Goal: Task Accomplishment & Management: Manage account settings

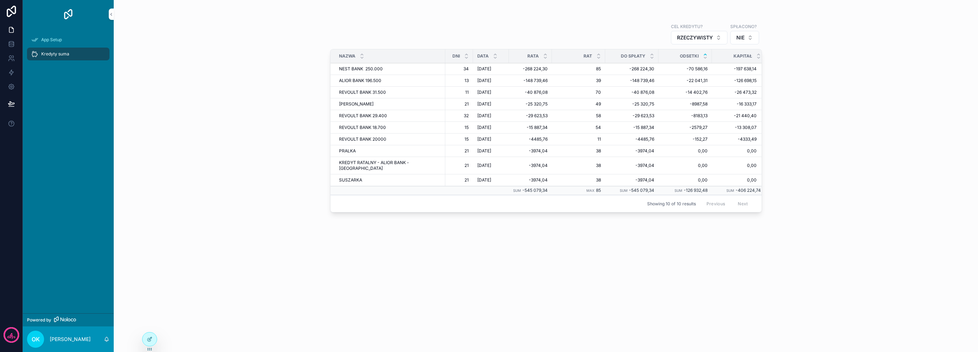
click at [70, 52] on div "Kredyty suma" at bounding box center [68, 53] width 74 height 11
click at [552, 112] on td "58 58" at bounding box center [578, 116] width 53 height 12
click at [0, 0] on div "scrollable content" at bounding box center [0, 0] width 0 height 0
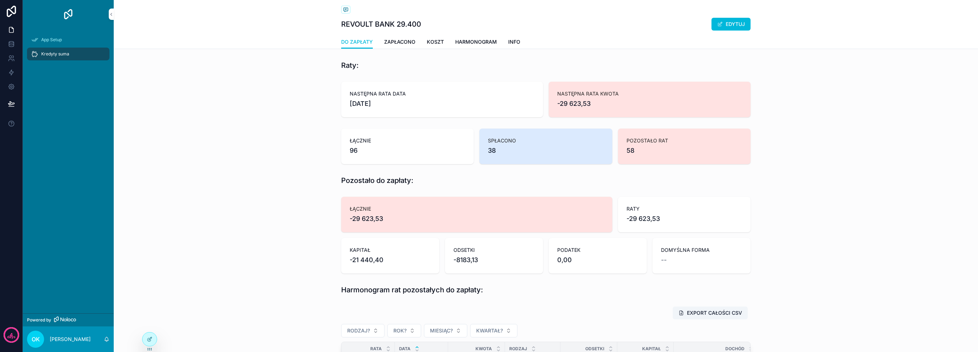
click at [51, 55] on span "Kredyty suma" at bounding box center [55, 54] width 28 height 6
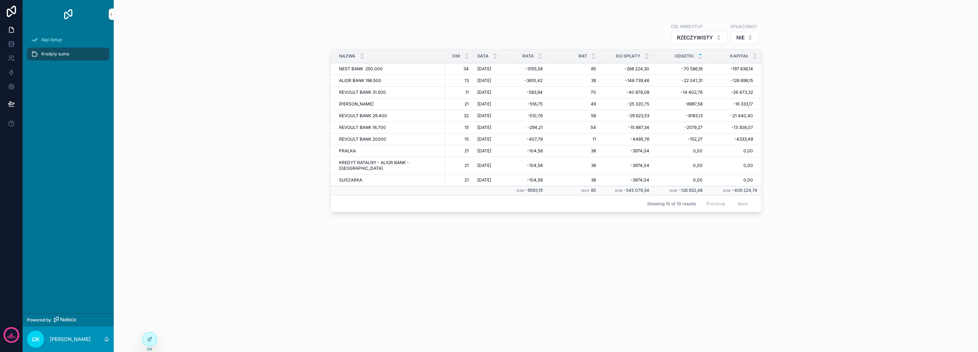
click at [421, 70] on div "NEST BANK 250.000 NEST BANK 250.000" at bounding box center [390, 69] width 102 height 6
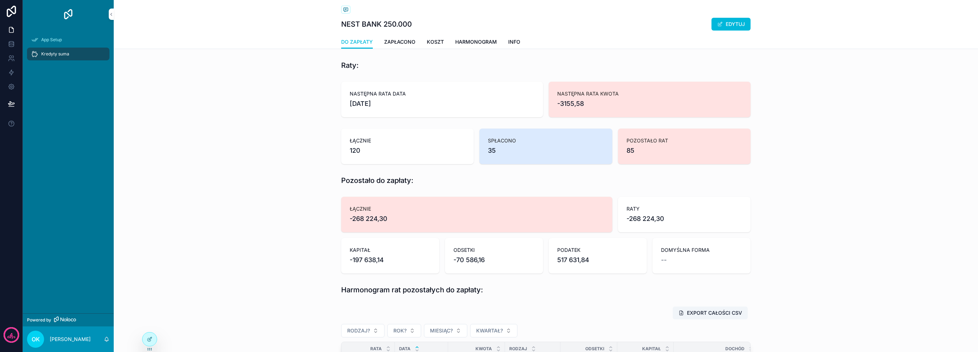
click at [392, 37] on link "ZAPŁACONO" at bounding box center [399, 43] width 31 height 14
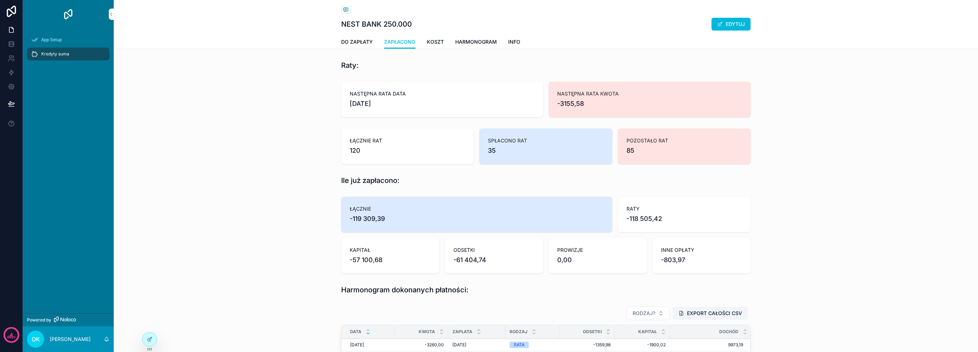
click at [433, 43] on span "KOSZT" at bounding box center [435, 41] width 17 height 7
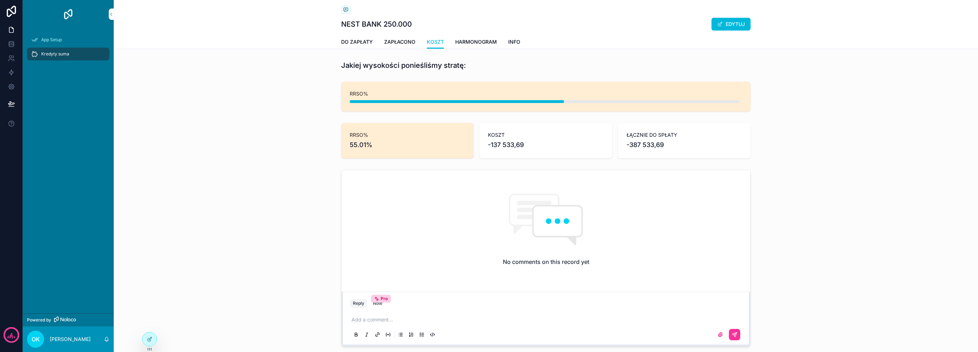
click at [478, 42] on span "HARMONOGRAM" at bounding box center [476, 41] width 42 height 7
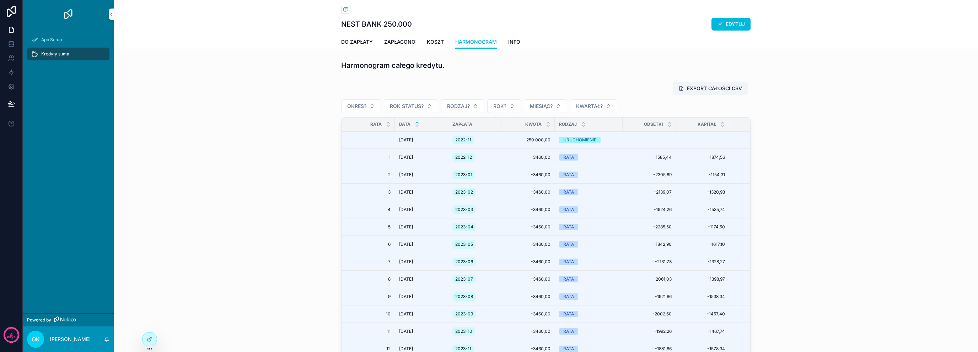
click at [75, 49] on div "Kredyty suma" at bounding box center [68, 53] width 74 height 11
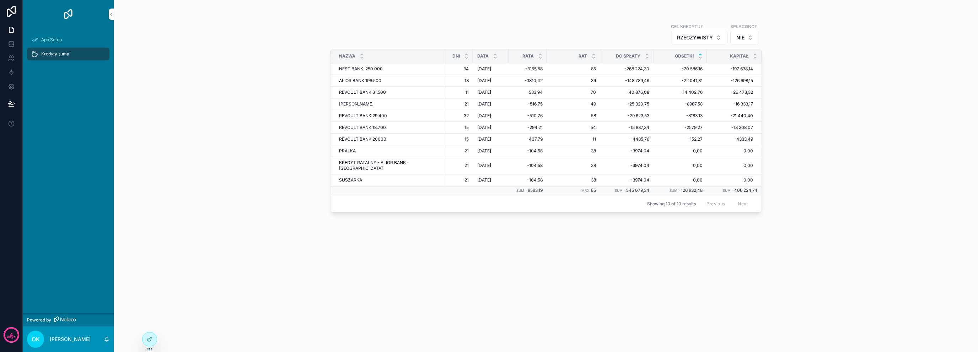
click at [155, 341] on div at bounding box center [149, 340] width 14 height 14
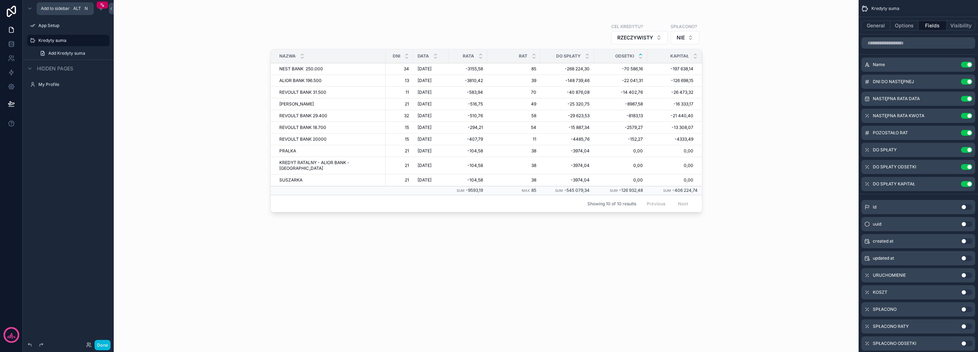
click at [101, 10] on icon "scrollable content" at bounding box center [101, 9] width 6 height 6
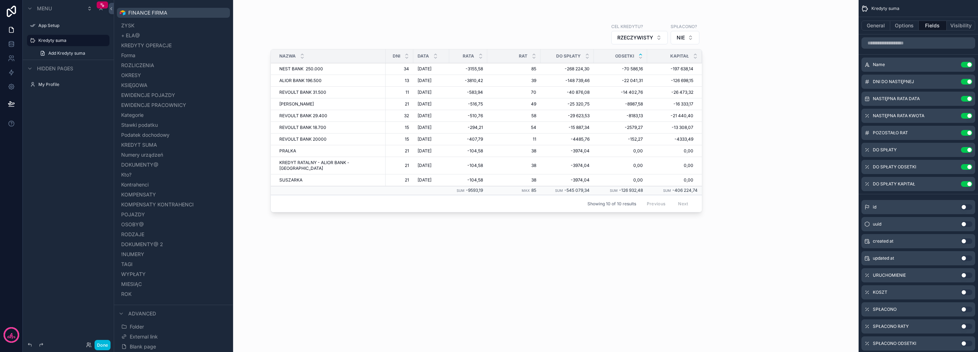
scroll to position [77, 0]
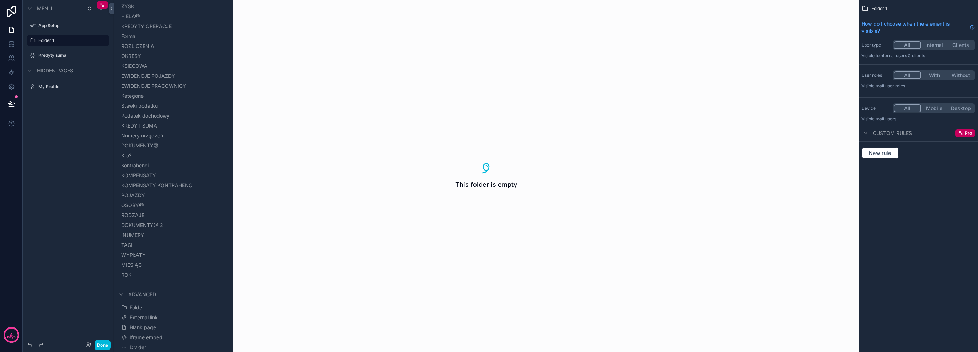
click at [61, 41] on label "Folder 1" at bounding box center [71, 41] width 67 height 6
click at [0, 0] on icon "scrollable content" at bounding box center [0, 0] width 0 height 0
click at [78, 39] on input "********" at bounding box center [62, 40] width 48 height 9
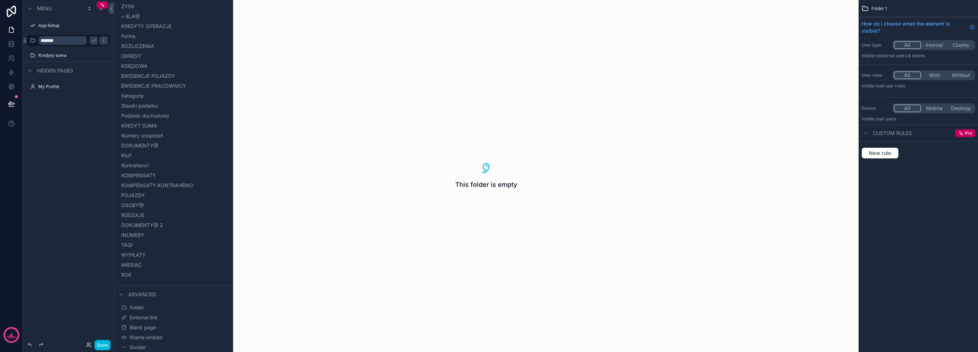
type input "*******"
click at [32, 43] on icon "scrollable content" at bounding box center [33, 41] width 6 height 6
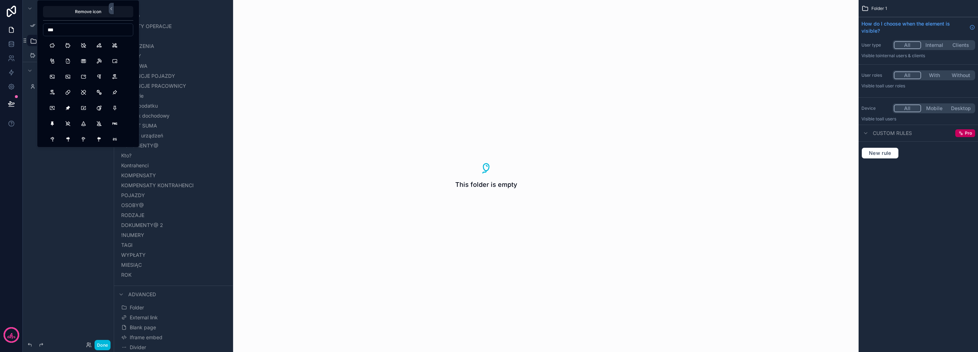
type input "***"
click at [55, 45] on button "Pig" at bounding box center [52, 45] width 13 height 13
click at [67, 46] on button "PigMoney" at bounding box center [67, 45] width 13 height 13
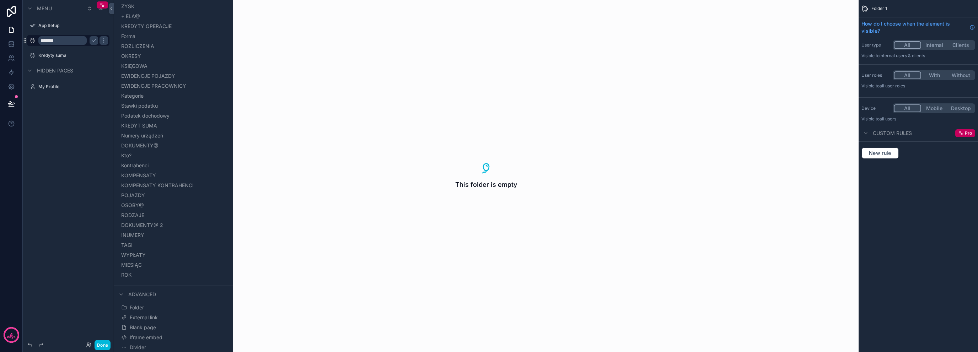
click at [47, 204] on div "Menu App Setup ******* Kredyty suma Hidden pages My Profile" at bounding box center [68, 172] width 91 height 344
click at [32, 56] on icon "scrollable content" at bounding box center [33, 56] width 6 height 6
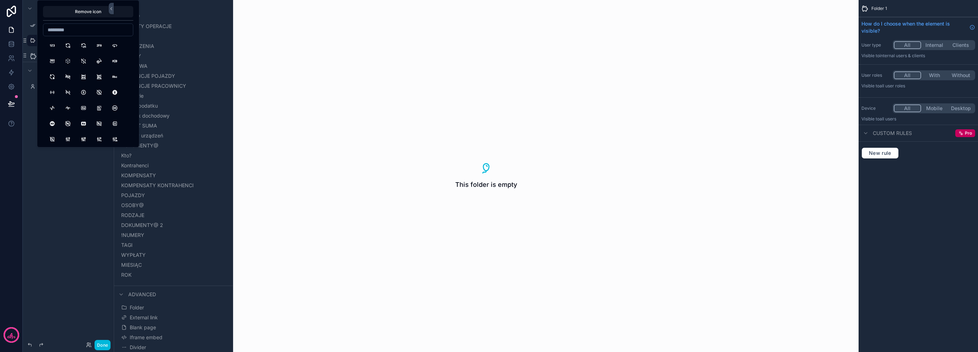
click at [77, 26] on input at bounding box center [88, 30] width 90 height 10
click at [51, 47] on button "123" at bounding box center [52, 45] width 13 height 13
click at [26, 185] on div "**********" at bounding box center [68, 172] width 91 height 344
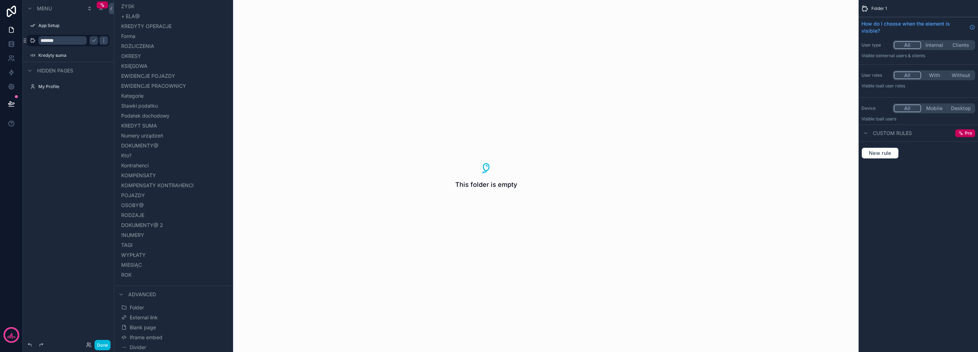
click at [0, 0] on icon "scrollable content" at bounding box center [0, 0] width 0 height 0
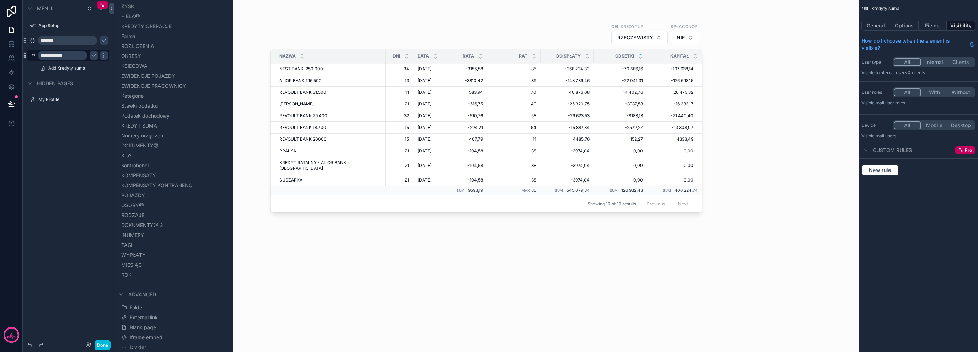
click at [67, 56] on input "**********" at bounding box center [62, 55] width 48 height 9
type input "****"
click at [93, 56] on icon "scrollable content" at bounding box center [94, 55] width 4 height 2
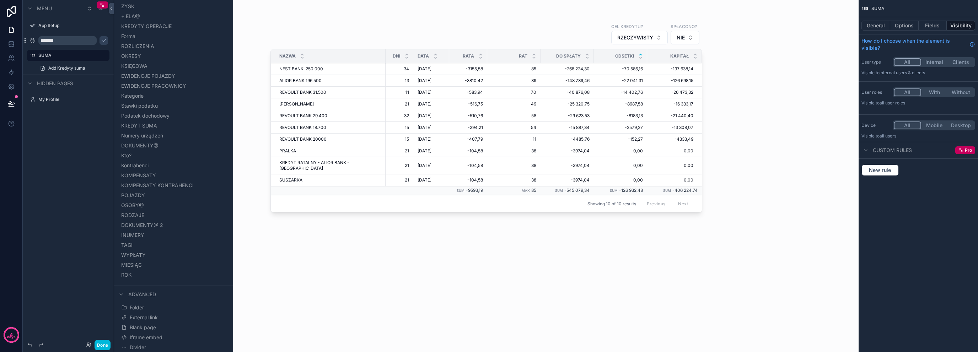
click at [101, 40] on icon "scrollable content" at bounding box center [104, 41] width 6 height 6
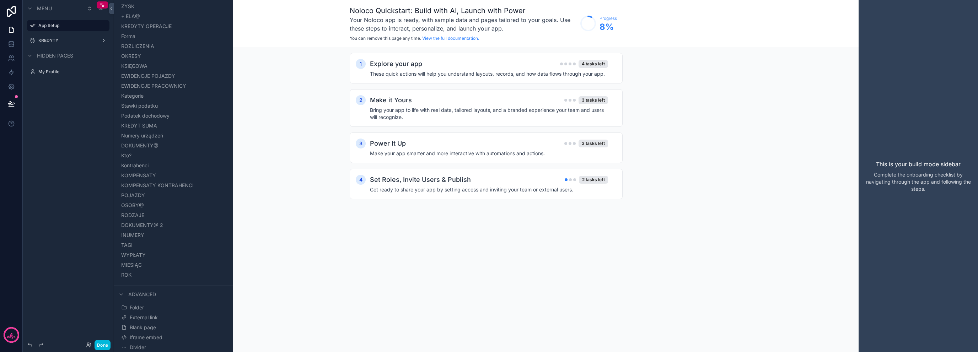
click at [0, 0] on icon "scrollable content" at bounding box center [0, 0] width 0 height 0
drag, startPoint x: 77, startPoint y: 84, endPoint x: 77, endPoint y: 72, distance: 11.7
click at [77, 84] on div "Menu App Setup KREDYTY Hidden pages My Profile" at bounding box center [68, 45] width 91 height 90
click at [78, 38] on label "KREDYTY" at bounding box center [66, 41] width 57 height 6
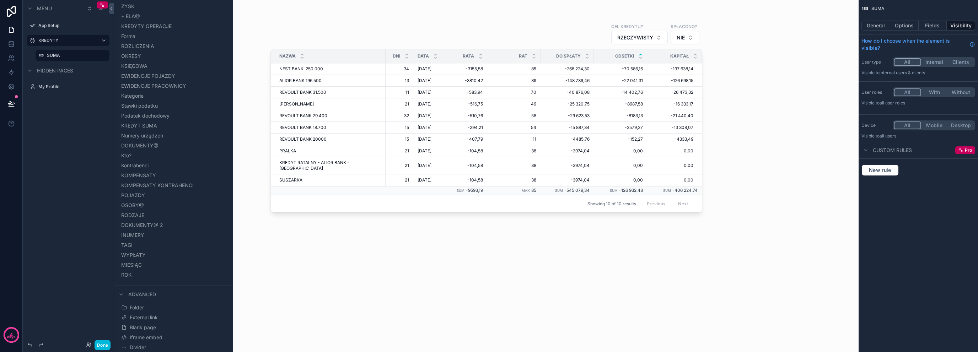
click at [471, 68] on div "scrollable content" at bounding box center [486, 172] width 454 height 344
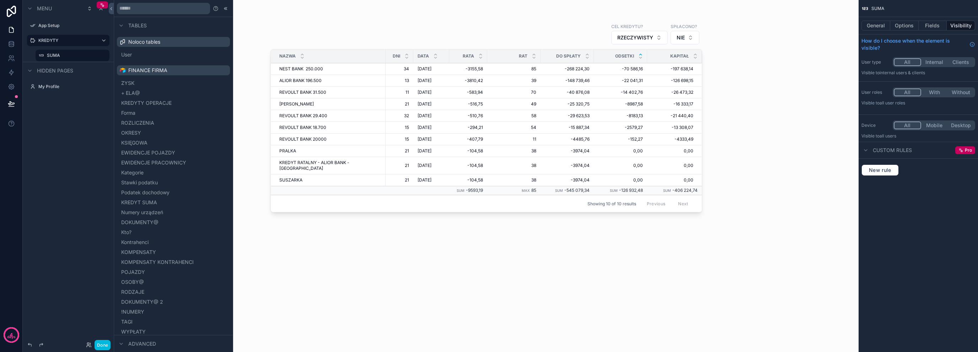
click at [223, 8] on icon at bounding box center [226, 9] width 6 height 6
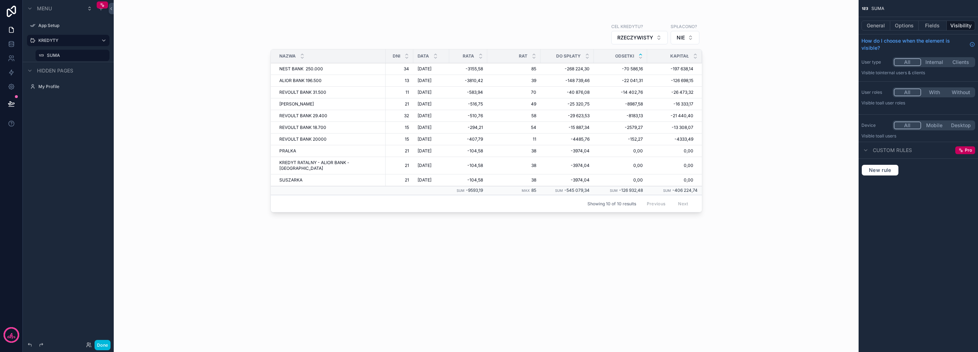
click at [99, 7] on div "scrollable content" at bounding box center [102, 4] width 11 height 7
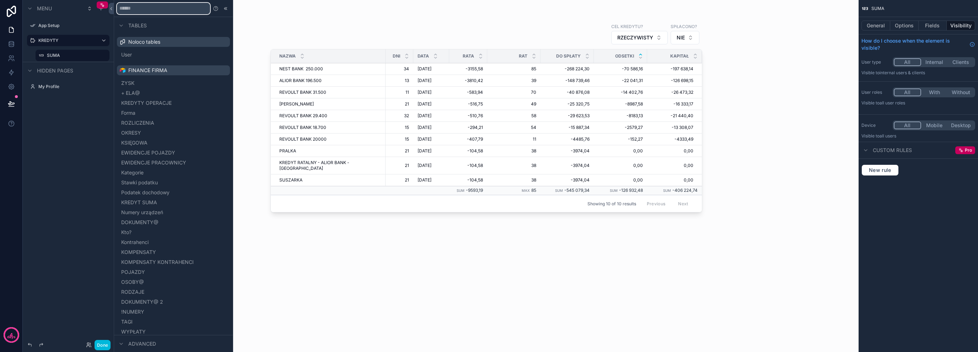
click at [152, 13] on input "text" at bounding box center [163, 8] width 93 height 11
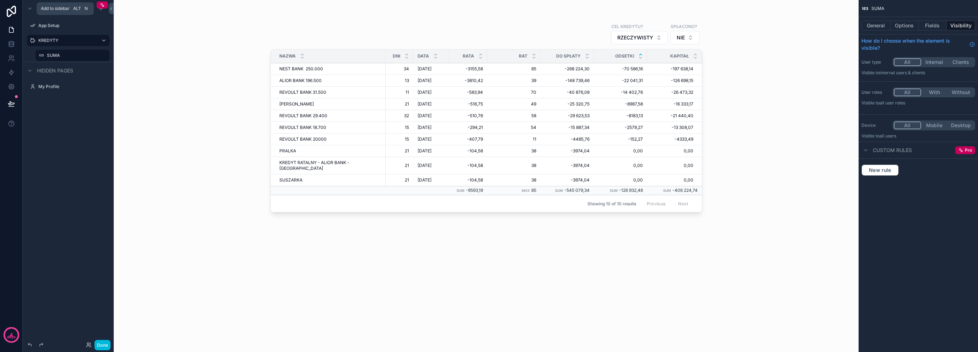
click at [98, 9] on icon "scrollable content" at bounding box center [101, 9] width 6 height 6
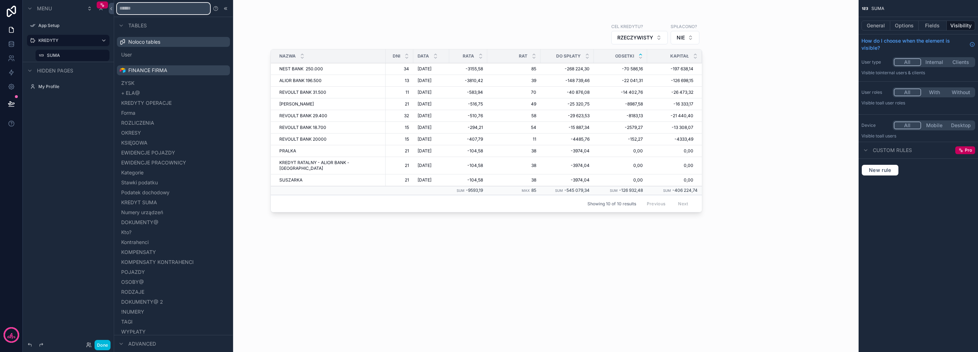
click at [177, 9] on input "text" at bounding box center [163, 8] width 93 height 11
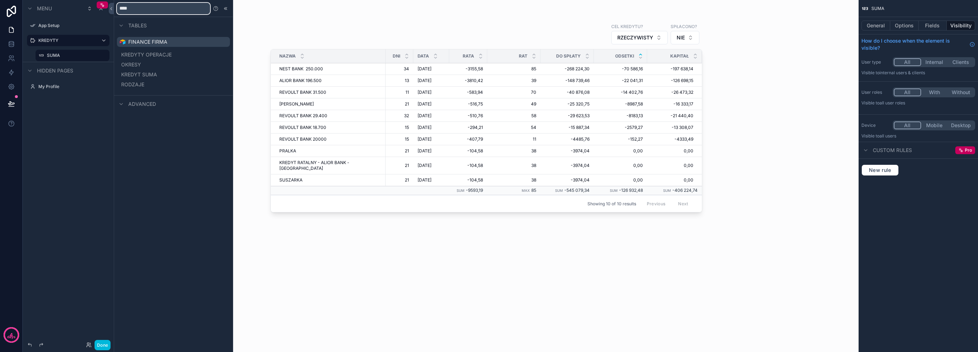
type input "****"
click at [172, 56] on span "KREDYTY OPERACJE" at bounding box center [146, 54] width 50 height 7
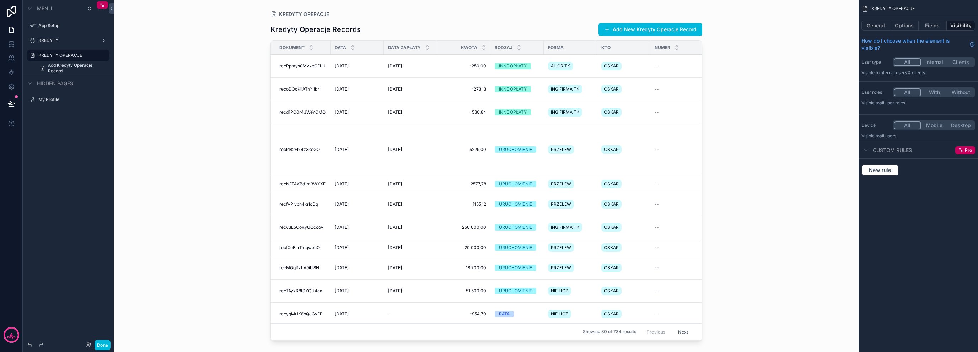
click at [0, 0] on icon "scrollable content" at bounding box center [0, 0] width 0 height 0
click at [75, 55] on input "**********" at bounding box center [62, 55] width 48 height 9
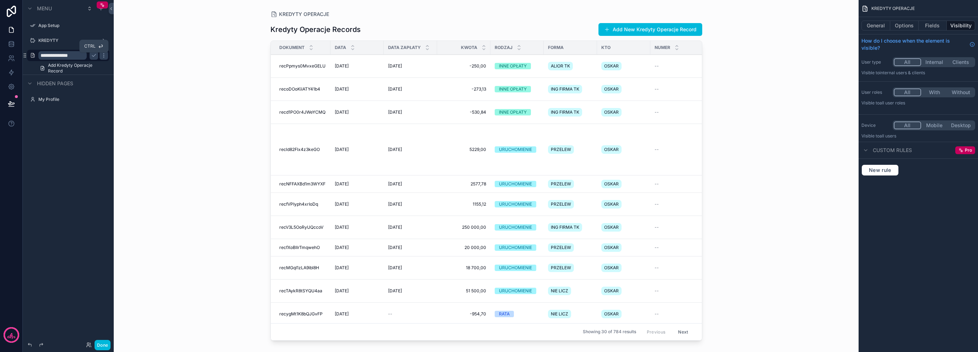
type input "**********"
click at [94, 55] on icon "scrollable content" at bounding box center [94, 55] width 4 height 2
click at [73, 55] on label "RATY DO ZAPŁATY" at bounding box center [71, 56] width 67 height 6
click at [90, 68] on span "Add Kredyty Operacje Record" at bounding box center [76, 68] width 57 height 11
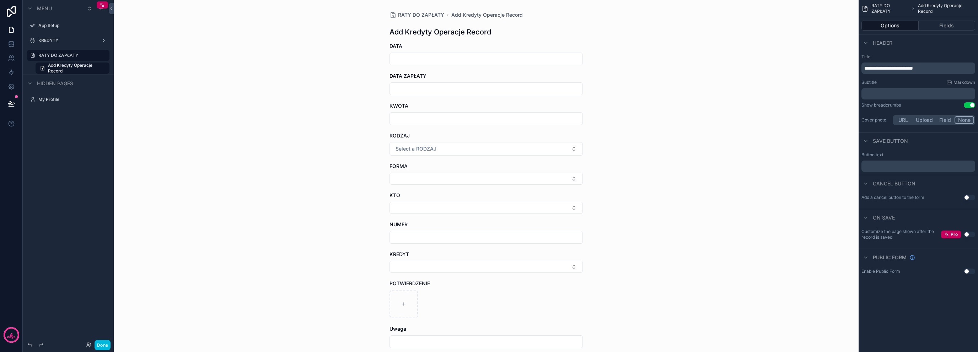
click at [76, 53] on label "RATY DO ZAPŁATY" at bounding box center [71, 56] width 67 height 6
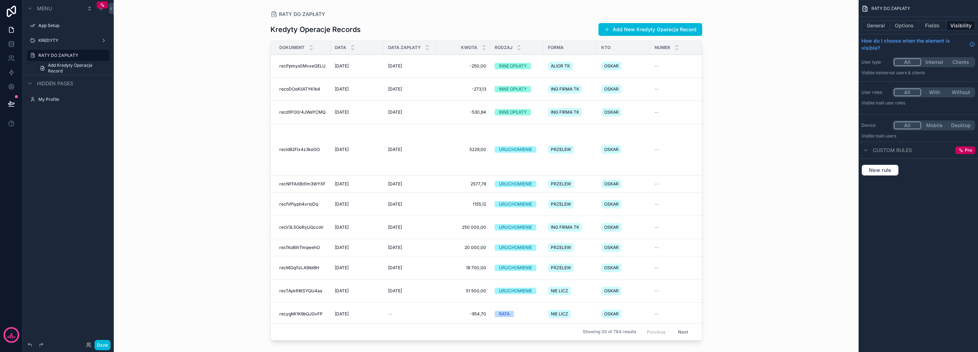
click at [904, 25] on button "Options" at bounding box center [904, 26] width 28 height 10
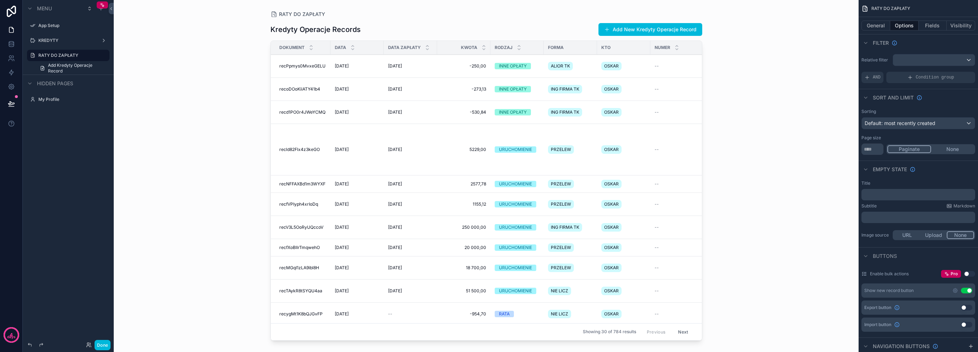
click at [873, 79] on span "AND" at bounding box center [877, 78] width 8 height 6
click at [0, 0] on icon "scrollable content" at bounding box center [0, 0] width 0 height 0
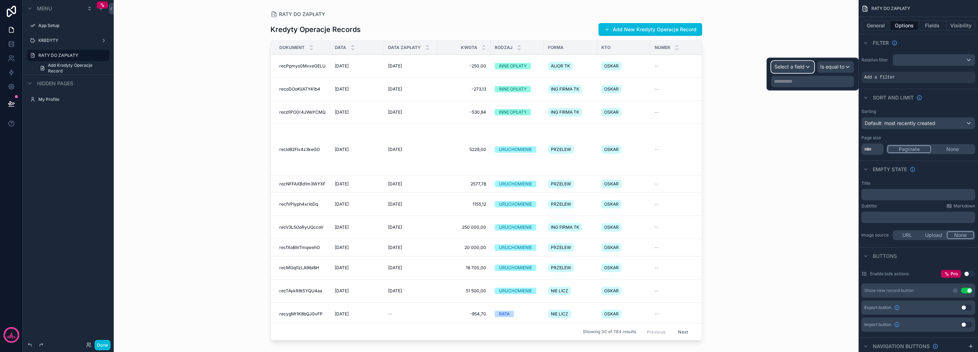
click at [807, 69] on div "Select a field" at bounding box center [792, 66] width 42 height 11
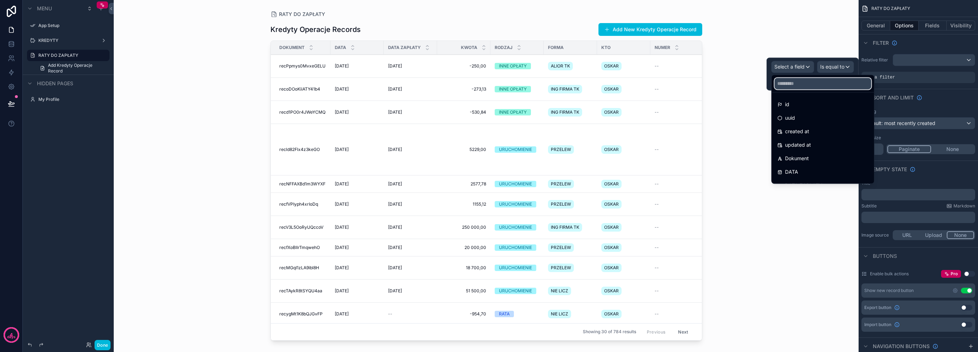
click at [807, 83] on input "text" at bounding box center [822, 83] width 97 height 11
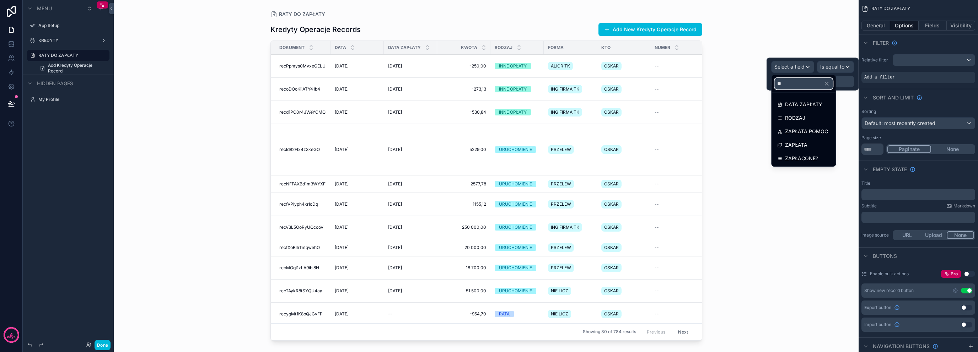
type input "**"
click at [813, 102] on span "DATA ZAPŁATY" at bounding box center [803, 104] width 37 height 9
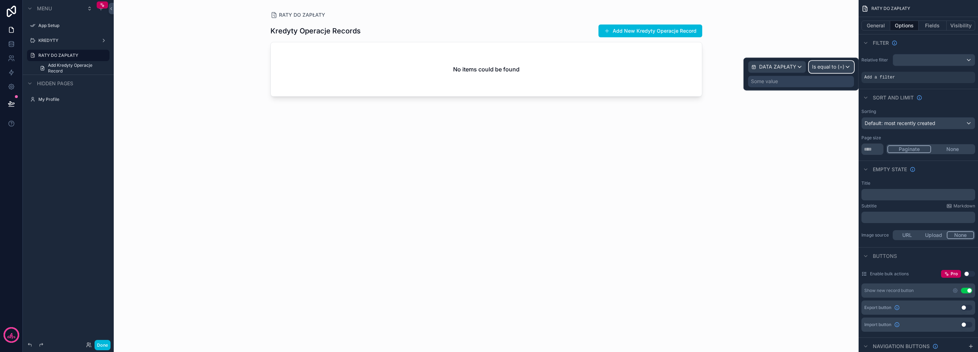
click at [824, 65] on span "Is equal to (=)" at bounding box center [828, 66] width 32 height 7
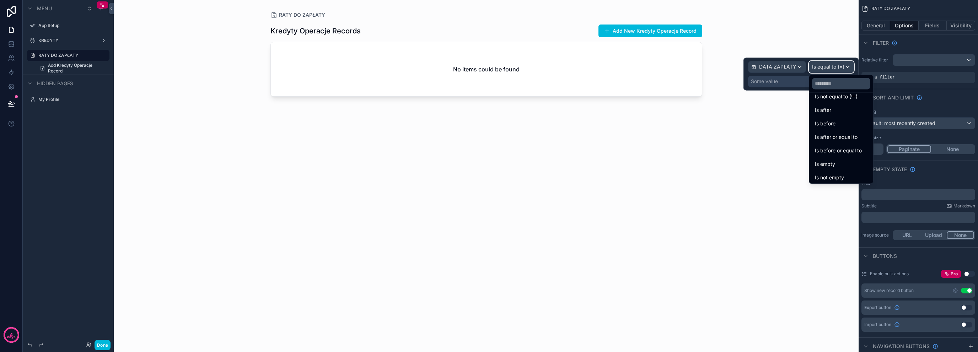
scroll to position [23, 0]
click at [840, 166] on div "Is empty" at bounding box center [840, 162] width 61 height 13
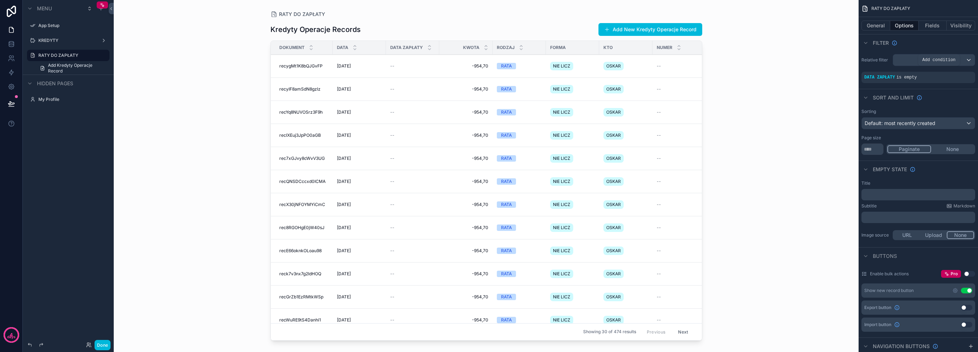
click at [0, 0] on icon "scrollable content" at bounding box center [0, 0] width 0 height 0
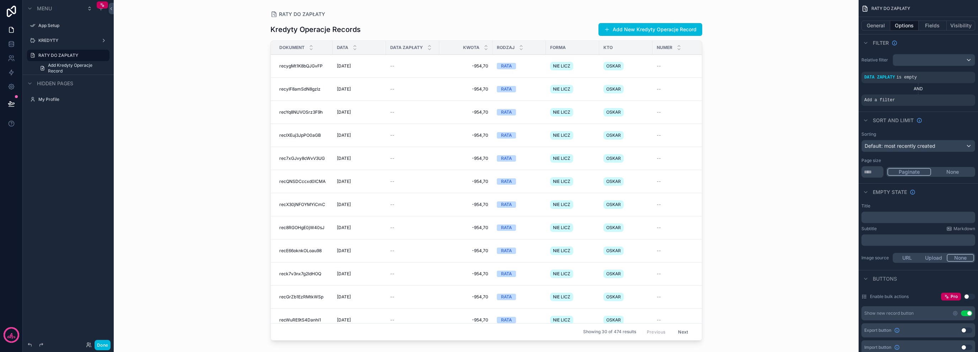
click at [0, 0] on icon "scrollable content" at bounding box center [0, 0] width 0 height 0
click at [806, 91] on div "Select a field" at bounding box center [792, 89] width 42 height 11
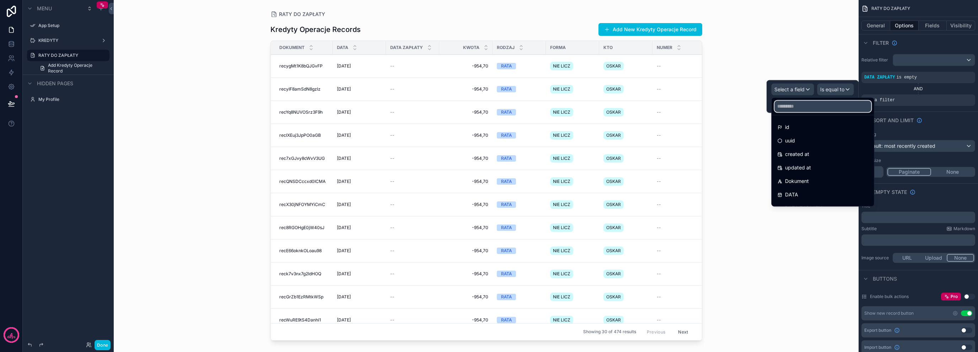
click at [805, 112] on input "text" at bounding box center [822, 106] width 97 height 11
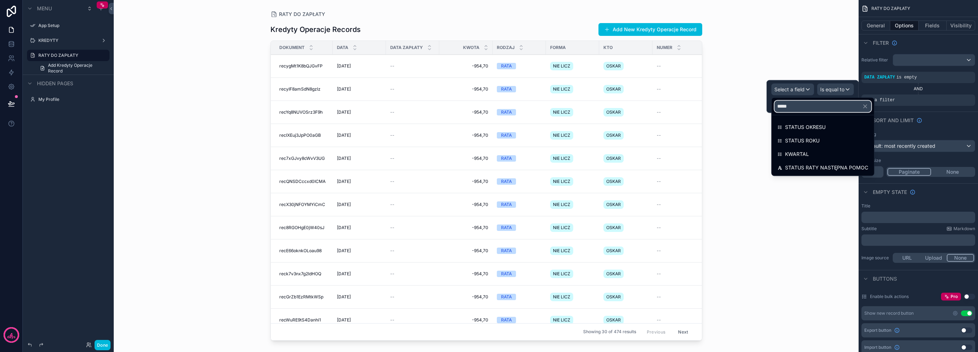
type input "*****"
click at [820, 167] on span "STATUS RATY NASTĘPNA POMOC" at bounding box center [826, 167] width 83 height 9
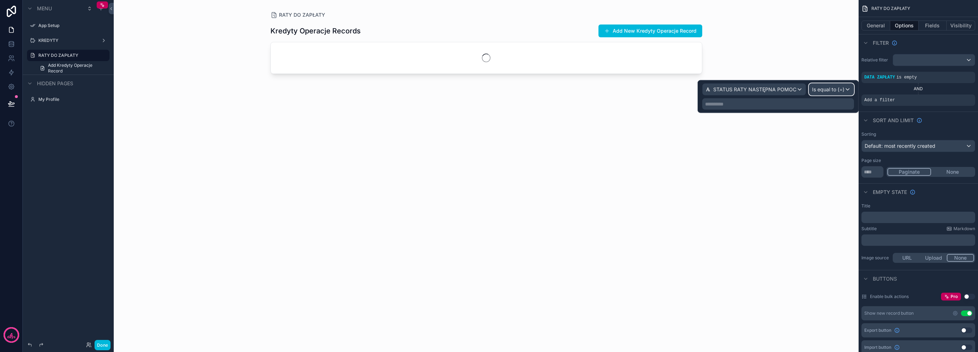
click at [820, 91] on span "Is equal to (=)" at bounding box center [828, 89] width 32 height 7
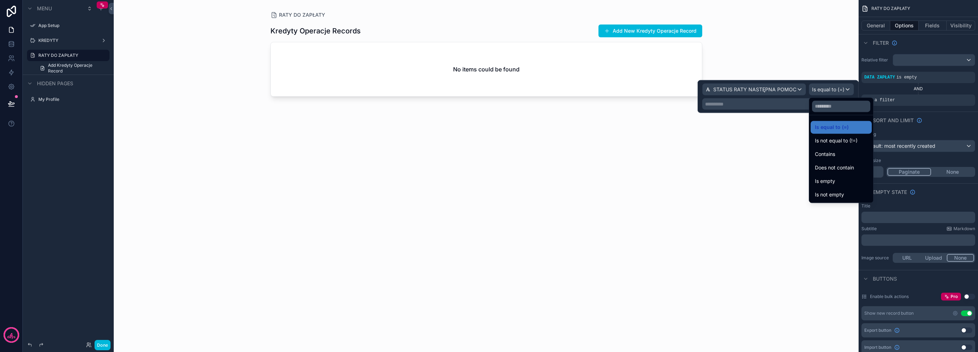
click at [842, 192] on span "Is not empty" at bounding box center [829, 194] width 29 height 9
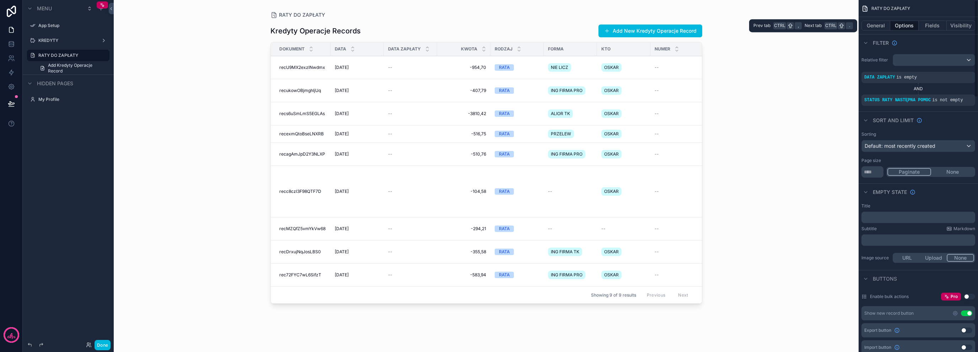
click at [924, 25] on button "Fields" at bounding box center [932, 26] width 28 height 10
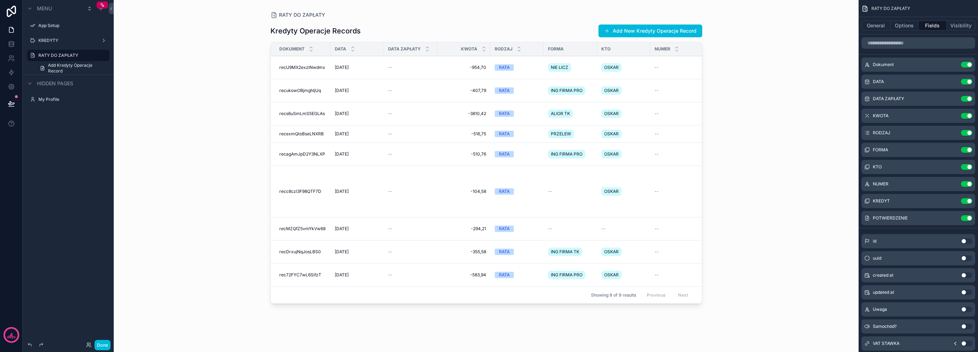
click at [895, 49] on div "scrollable content" at bounding box center [917, 42] width 119 height 17
click at [895, 44] on input "scrollable content" at bounding box center [918, 42] width 114 height 11
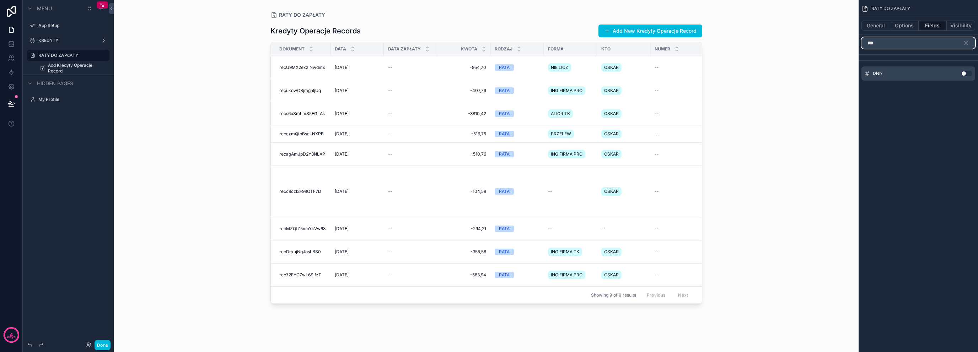
type input "***"
click at [964, 71] on button "Use setting" at bounding box center [966, 74] width 11 height 6
click at [965, 42] on icon "scrollable content" at bounding box center [966, 43] width 3 height 3
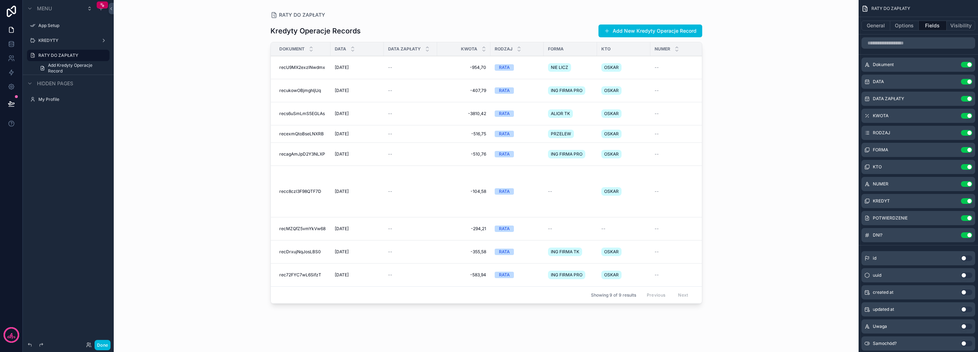
click at [971, 62] on button "Use setting" at bounding box center [966, 65] width 11 height 6
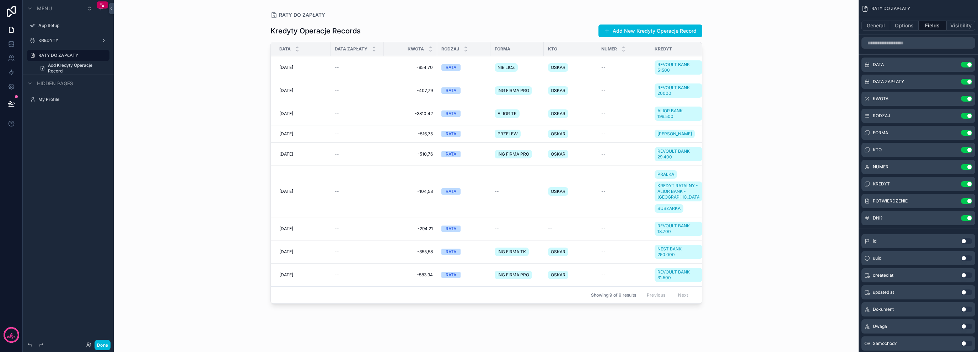
click at [965, 82] on button "Use setting" at bounding box center [966, 82] width 11 height 6
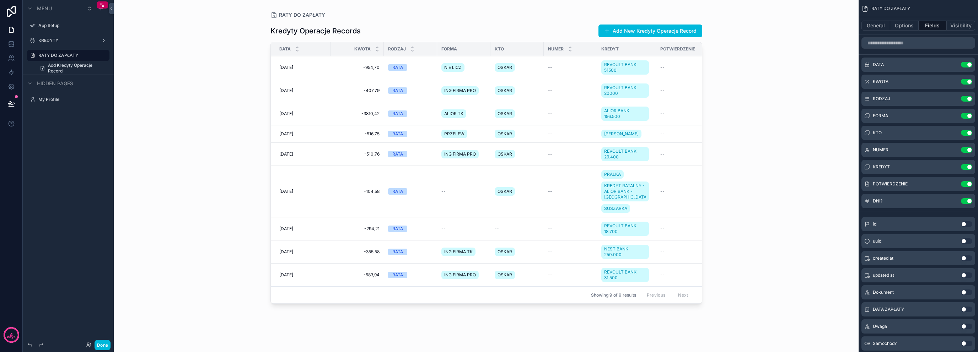
drag, startPoint x: 384, startPoint y: 48, endPoint x: 372, endPoint y: 49, distance: 12.5
click at [372, 49] on tr "DATA KWOTA RODZAJ FORMA KTO NUMER KREDYT POTWIERDZENIE DNI?" at bounding box center [517, 49] width 492 height 14
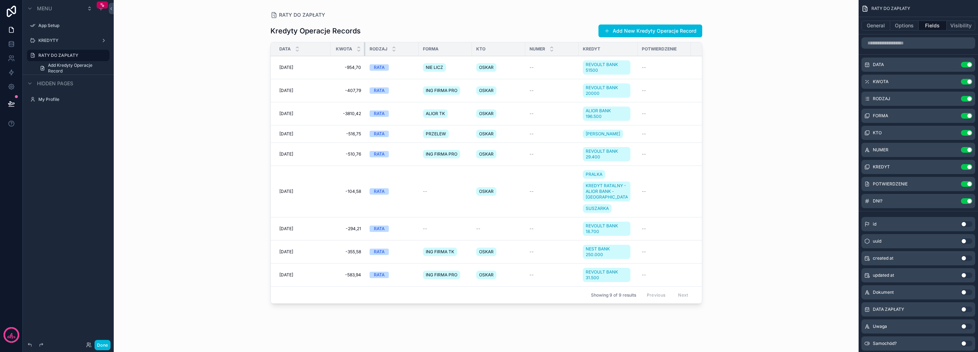
drag, startPoint x: 382, startPoint y: 49, endPoint x: 364, endPoint y: 51, distance: 18.6
click at [364, 51] on div "scrollable content" at bounding box center [365, 49] width 3 height 14
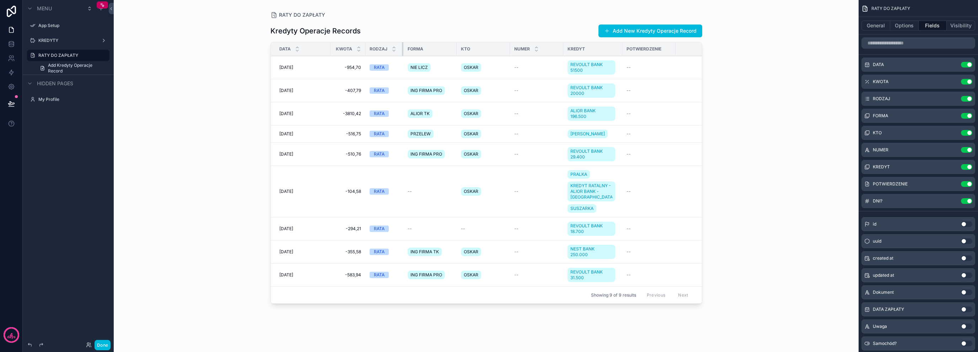
drag, startPoint x: 417, startPoint y: 50, endPoint x: 402, endPoint y: 52, distance: 15.4
click at [402, 52] on div "scrollable content" at bounding box center [403, 49] width 3 height 14
click at [457, 49] on div "scrollable content" at bounding box center [458, 49] width 3 height 14
drag, startPoint x: 456, startPoint y: 49, endPoint x: 452, endPoint y: 49, distance: 3.9
click at [453, 49] on div "scrollable content" at bounding box center [454, 49] width 3 height 14
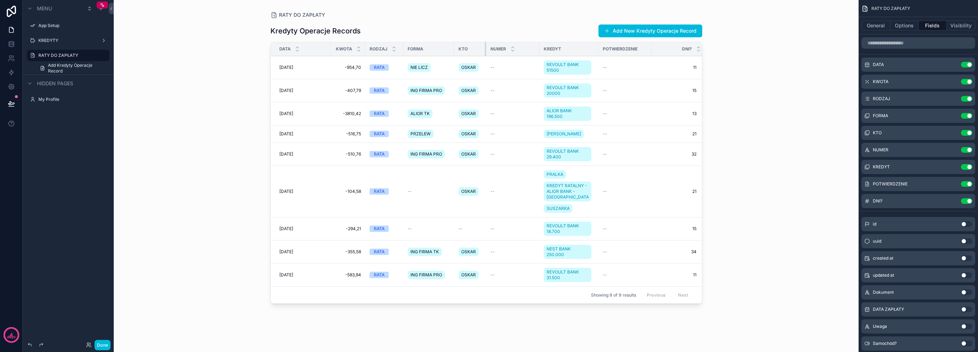
drag, startPoint x: 506, startPoint y: 49, endPoint x: 485, endPoint y: 54, distance: 21.8
click at [485, 54] on div "scrollable content" at bounding box center [486, 49] width 3 height 14
click at [965, 133] on button "Use setting" at bounding box center [966, 133] width 11 height 6
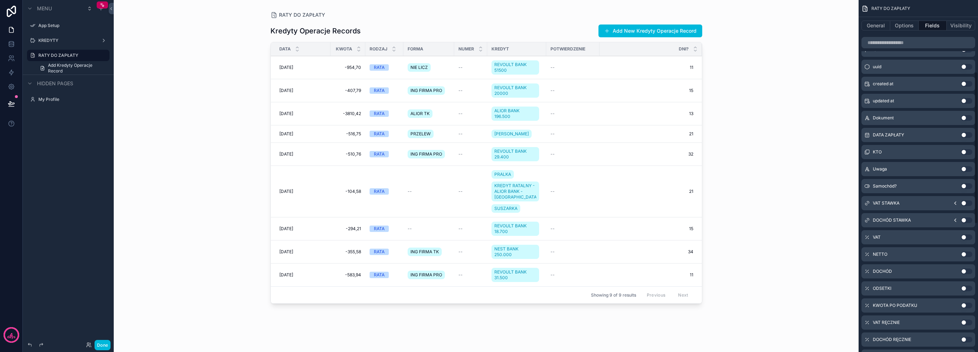
scroll to position [166, 0]
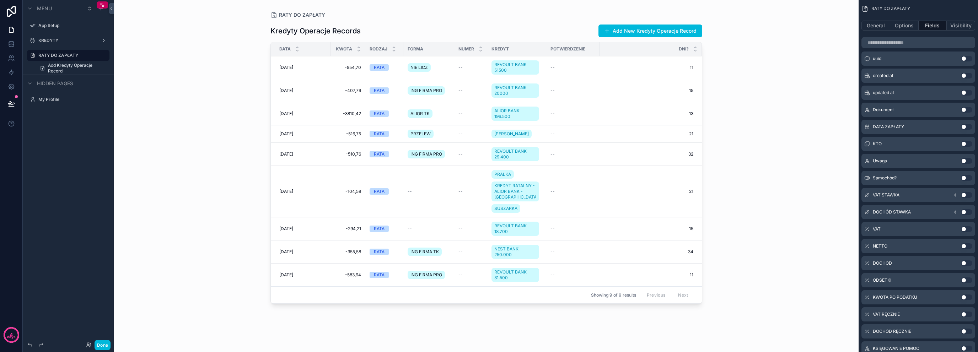
click at [962, 160] on button "Use setting" at bounding box center [966, 161] width 11 height 6
drag, startPoint x: 646, startPoint y: 45, endPoint x: 622, endPoint y: 54, distance: 25.5
click at [627, 54] on div "scrollable content" at bounding box center [628, 49] width 3 height 14
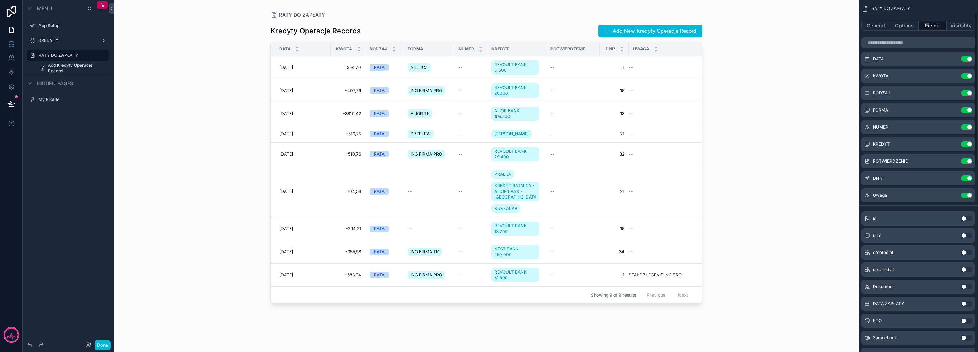
scroll to position [0, 0]
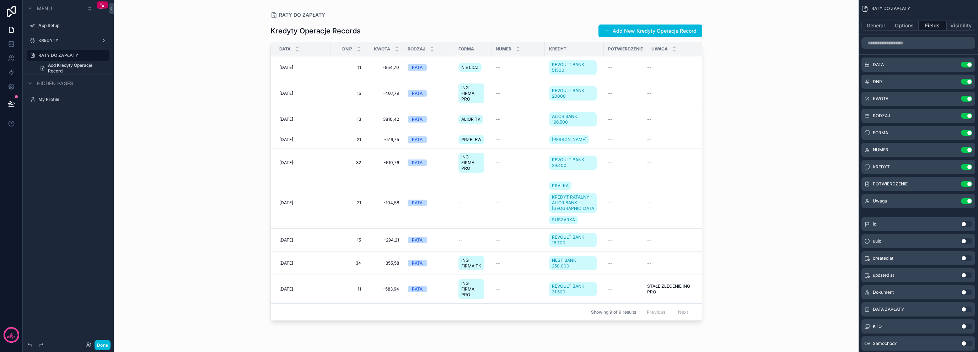
drag, startPoint x: 328, startPoint y: 48, endPoint x: 317, endPoint y: 52, distance: 12.0
click at [317, 52] on div "DATA" at bounding box center [301, 49] width 60 height 14
drag, startPoint x: 330, startPoint y: 53, endPoint x: 319, endPoint y: 54, distance: 11.0
click at [319, 54] on tr "DATA DNI? KWOTA RODZAJ FORMA NUMER KREDYT POTWIERDZENIE Uwaga" at bounding box center [488, 49] width 435 height 14
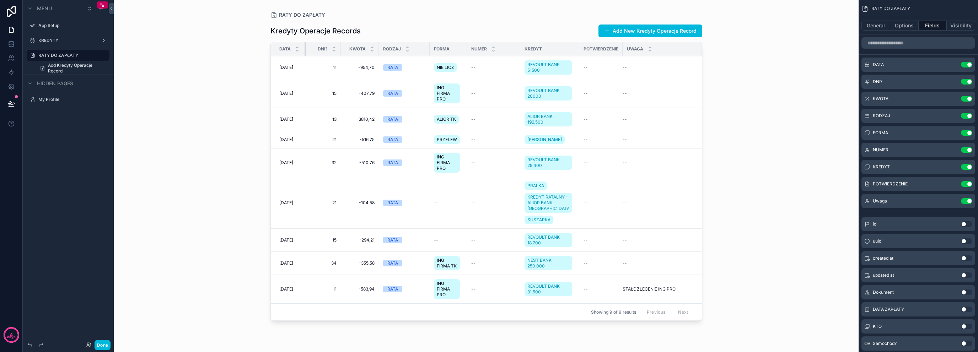
drag, startPoint x: 329, startPoint y: 51, endPoint x: 305, endPoint y: 55, distance: 24.8
click at [305, 55] on div "scrollable content" at bounding box center [305, 49] width 3 height 14
click at [904, 25] on button "Options" at bounding box center [904, 26] width 28 height 10
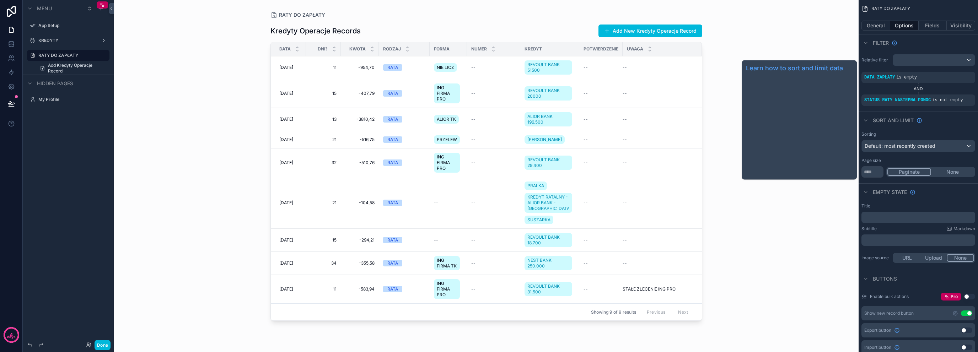
click at [895, 123] on span "Sort And Limit" at bounding box center [893, 120] width 41 height 7
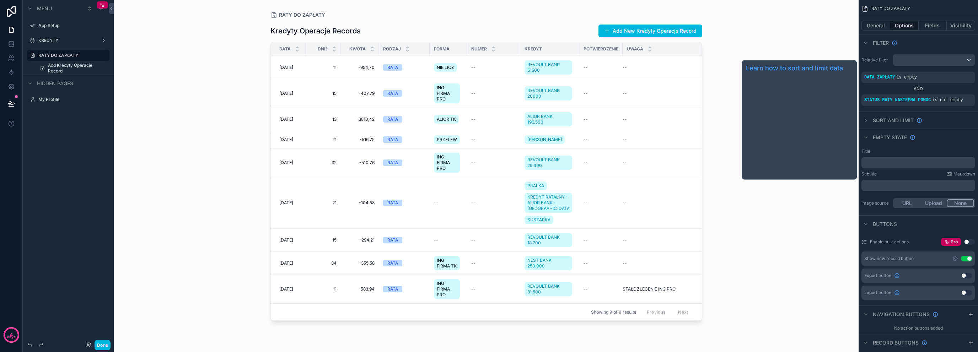
click at [894, 120] on span "Sort And Limit" at bounding box center [893, 120] width 41 height 7
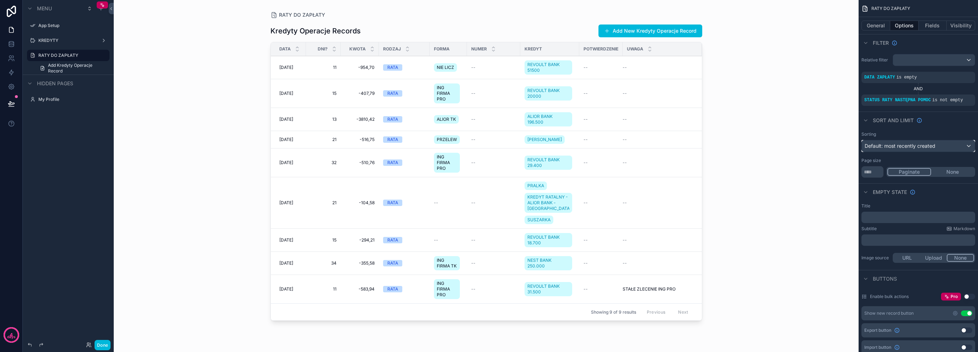
click at [884, 143] on span "Default: most recently created" at bounding box center [899, 146] width 71 height 6
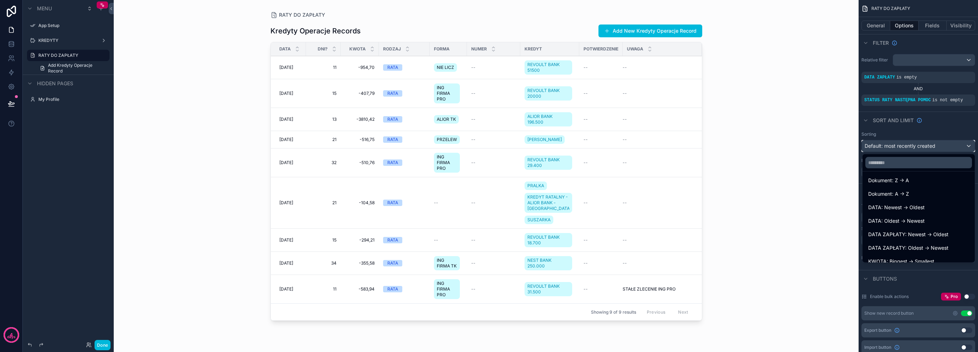
scroll to position [71, 0]
click at [918, 165] on input "text" at bounding box center [918, 162] width 107 height 11
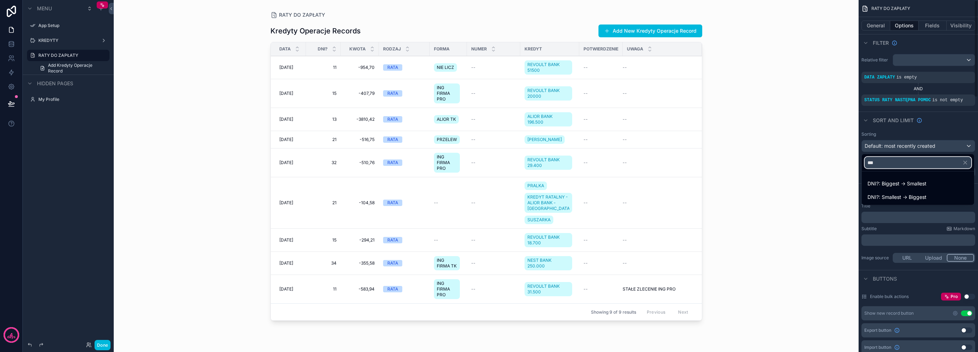
type input "***"
click at [894, 187] on span "DNI?: Biggest -> Smallest" at bounding box center [896, 183] width 59 height 9
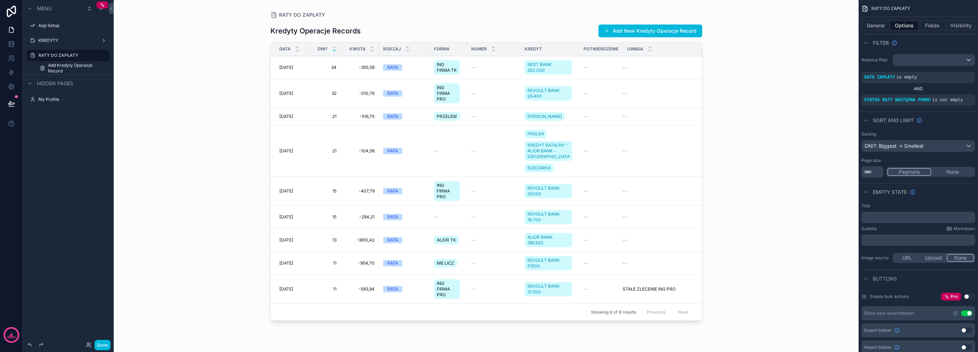
click at [80, 41] on label "KREDYTY" at bounding box center [66, 41] width 57 height 6
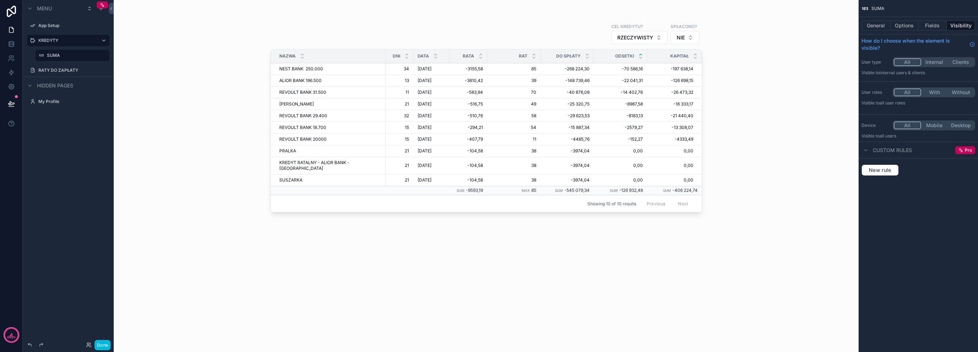
click at [72, 70] on label "RATY DO ZAPŁATY" at bounding box center [71, 71] width 67 height 6
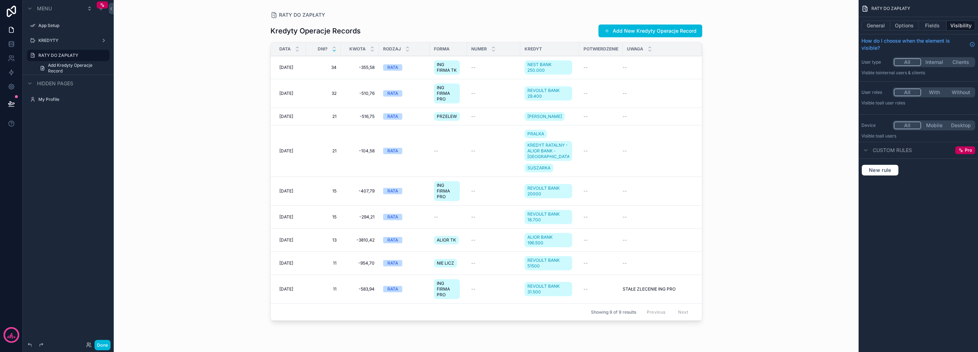
click at [0, 0] on icon "scrollable content" at bounding box center [0, 0] width 0 height 0
click at [80, 56] on input "**********" at bounding box center [62, 55] width 48 height 9
type input "**********"
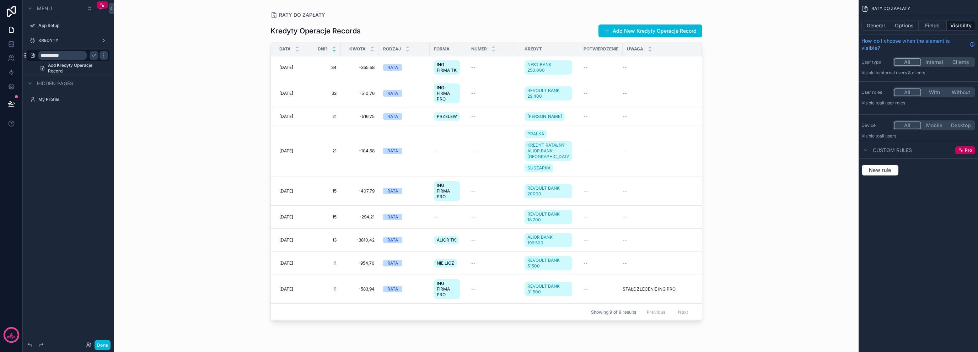
click at [94, 56] on icon "scrollable content" at bounding box center [94, 56] width 6 height 6
click at [68, 38] on div "KREDYTY" at bounding box center [68, 41] width 60 height 6
click at [913, 26] on button "Options" at bounding box center [904, 26] width 28 height 10
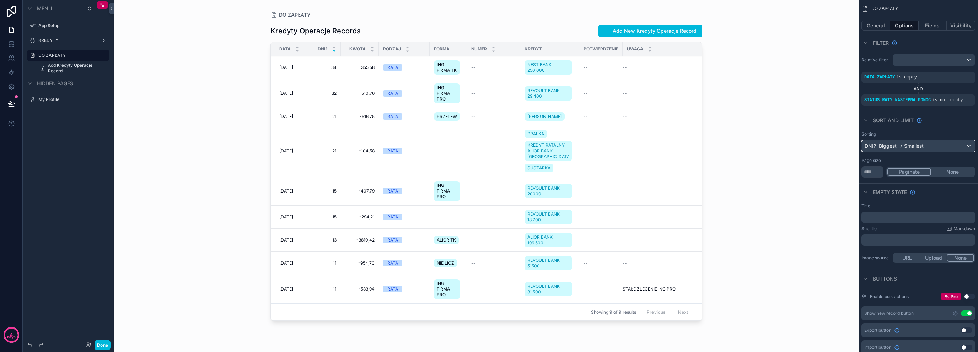
click at [897, 145] on div "DNI?: Biggest -> Smallest" at bounding box center [918, 145] width 113 height 11
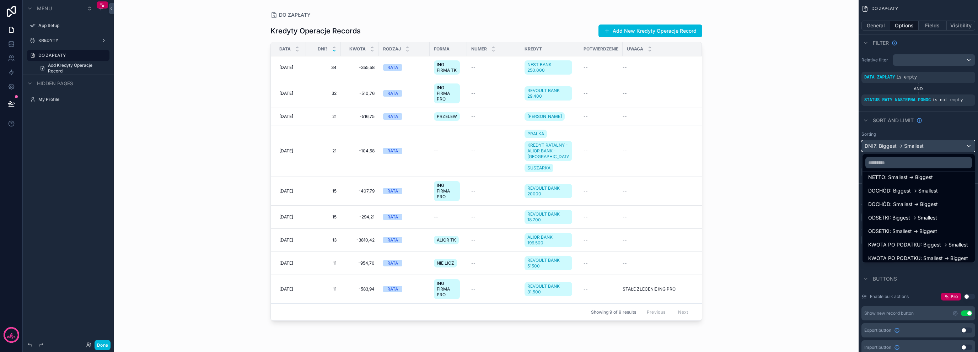
scroll to position [308, 0]
click at [901, 163] on input "text" at bounding box center [918, 162] width 107 height 11
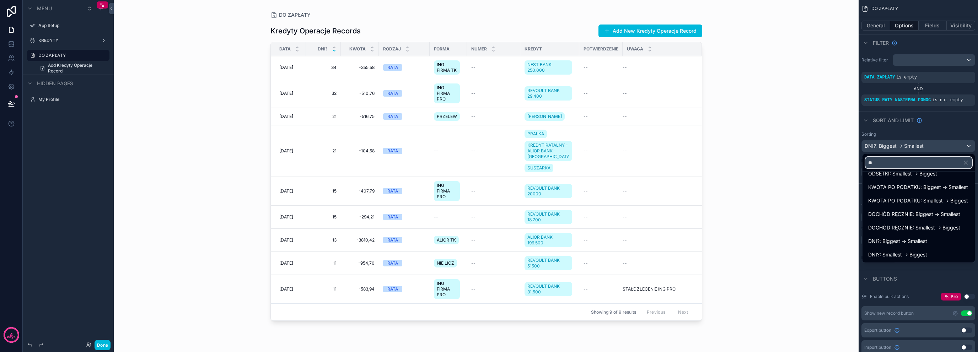
scroll to position [0, 0]
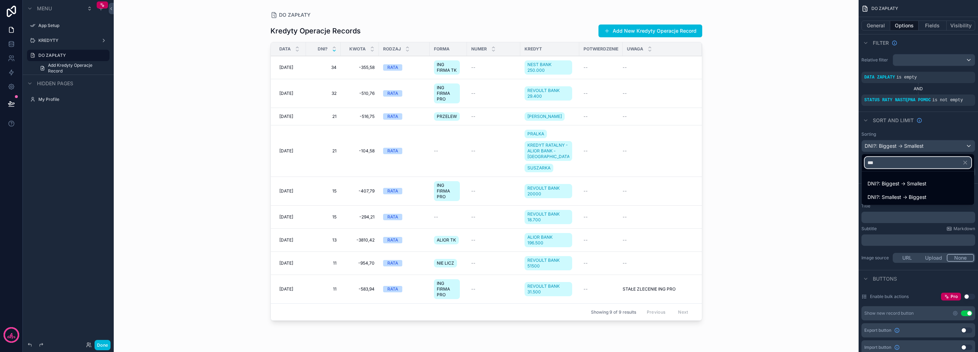
type input "***"
click at [904, 198] on span "DNI?: Smallest -> Biggest" at bounding box center [896, 197] width 59 height 9
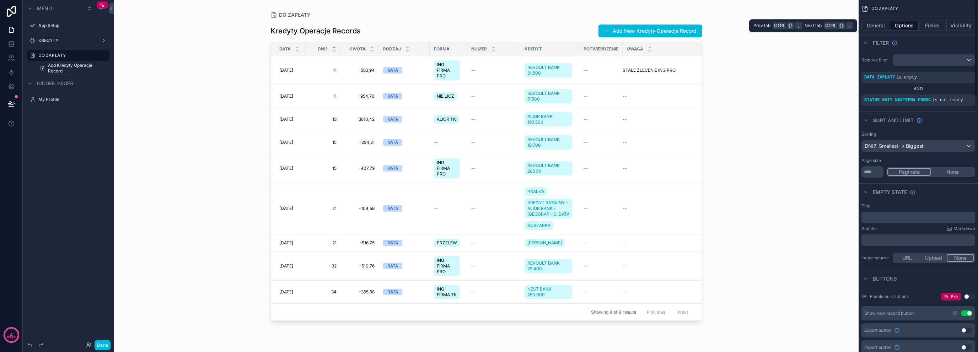
click at [929, 25] on button "Fields" at bounding box center [932, 26] width 28 height 10
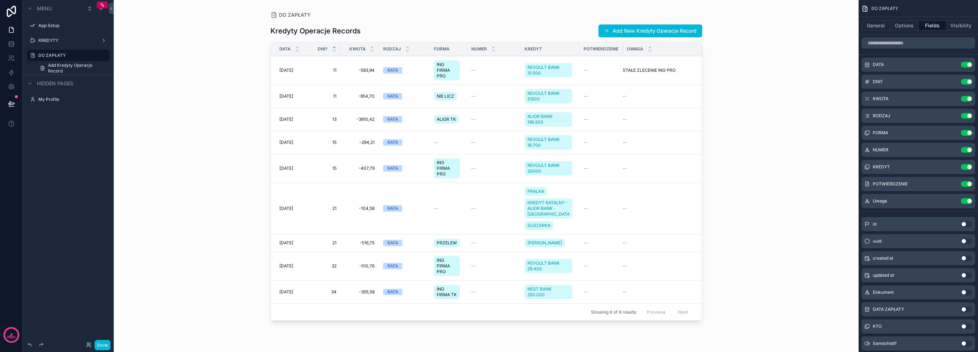
click at [909, 29] on button "Options" at bounding box center [904, 26] width 28 height 10
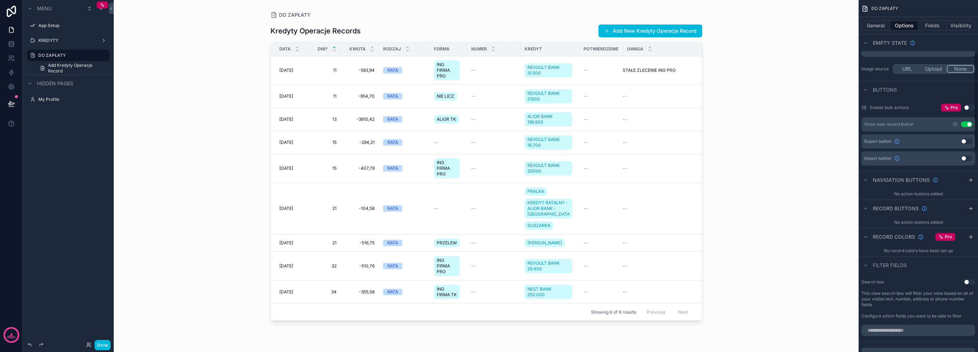
scroll to position [189, 0]
click at [973, 237] on icon "scrollable content" at bounding box center [971, 237] width 6 height 6
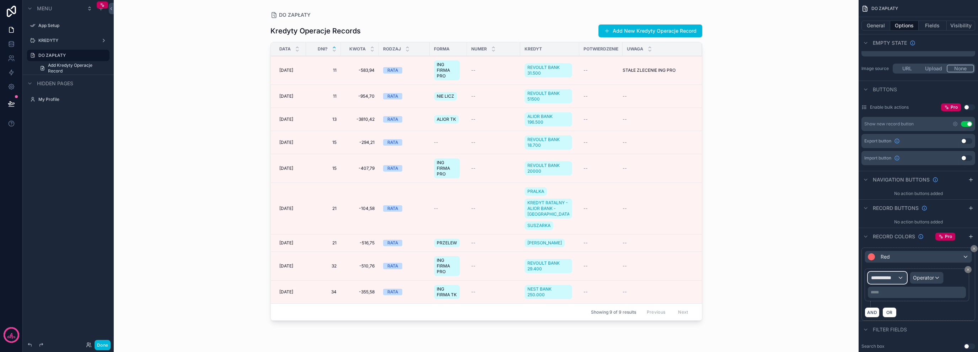
click at [897, 275] on span "**********" at bounding box center [884, 277] width 26 height 7
click at [911, 315] on span "DO ZAPŁATY" at bounding box center [897, 315] width 47 height 9
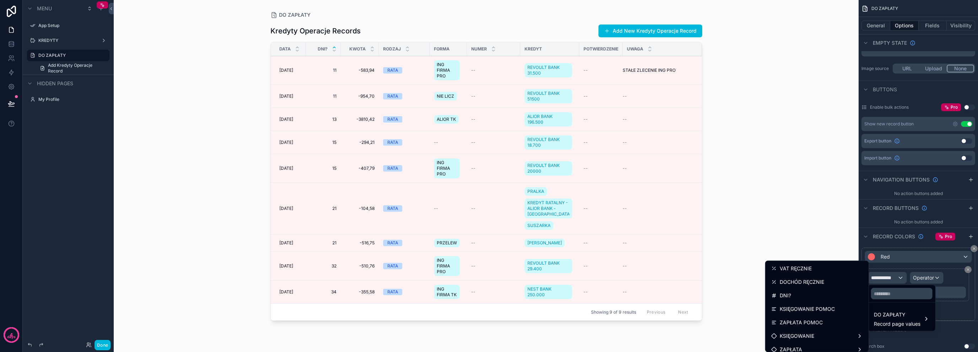
scroll to position [284, 0]
click at [796, 298] on div "DNI?" at bounding box center [817, 295] width 92 height 9
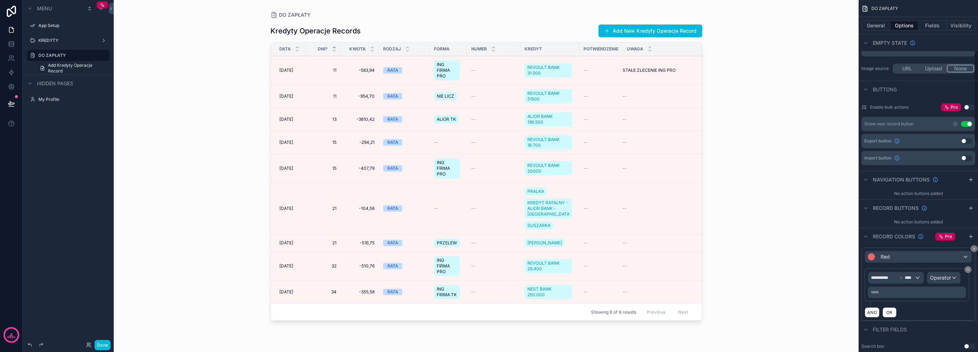
click at [899, 288] on div "***** ﻿" at bounding box center [917, 292] width 98 height 11
click at [898, 290] on p "***** ﻿" at bounding box center [917, 293] width 94 height 6
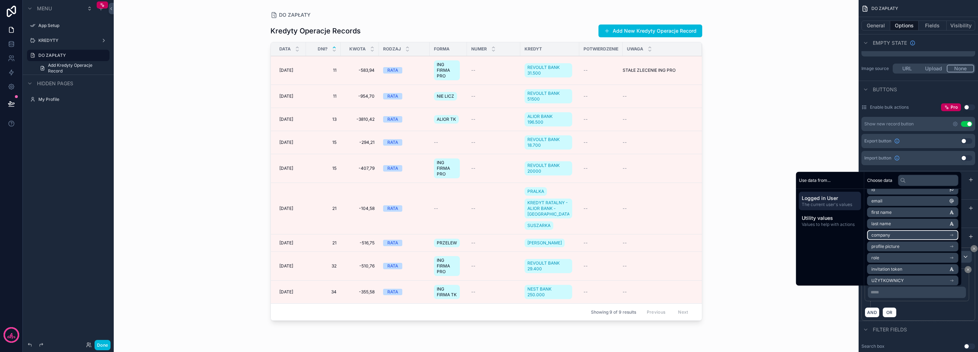
scroll to position [21, 0]
click at [918, 312] on div "AND OR" at bounding box center [917, 312] width 107 height 11
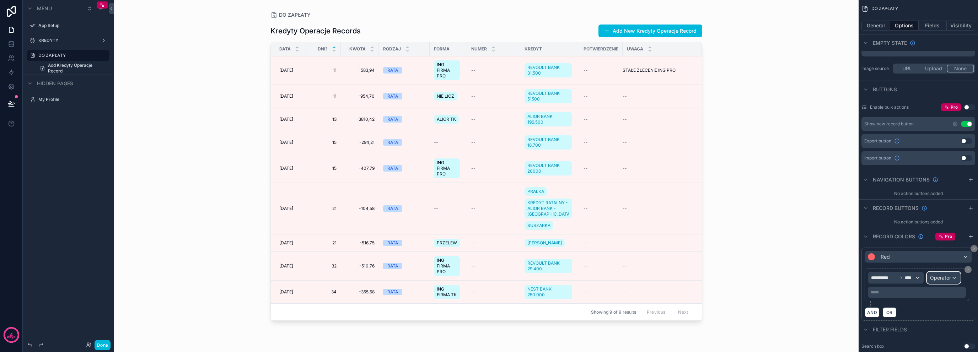
click at [939, 277] on span "Operator" at bounding box center [940, 278] width 21 height 6
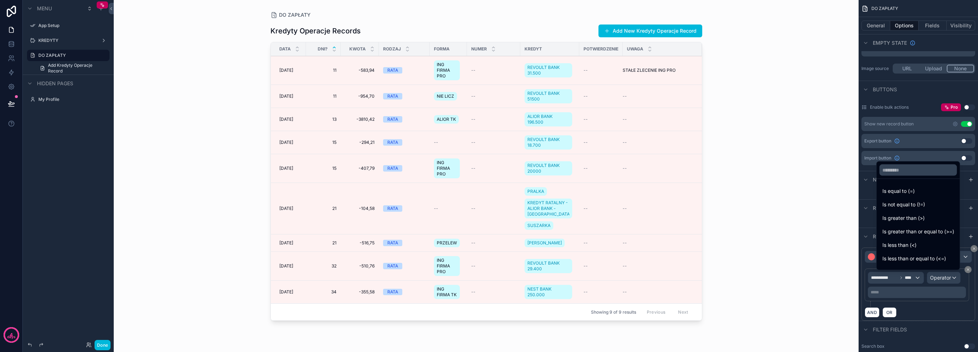
click at [932, 248] on div "Is less than (<)" at bounding box center [918, 245] width 72 height 9
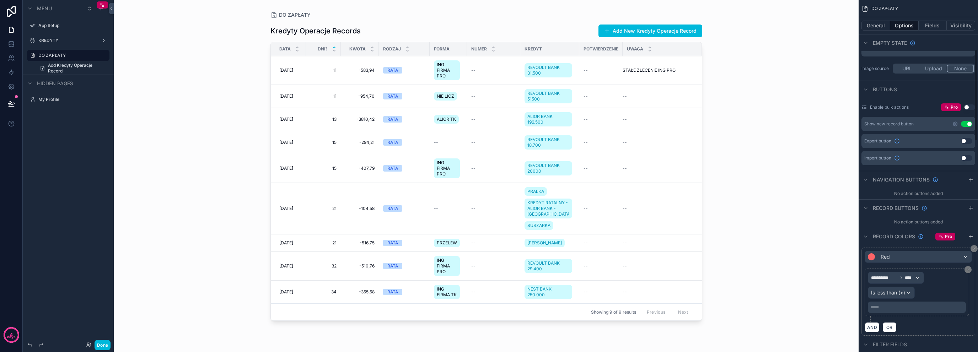
click at [916, 305] on p "***** ﻿" at bounding box center [917, 307] width 94 height 6
click at [921, 322] on div "AND OR" at bounding box center [917, 327] width 107 height 11
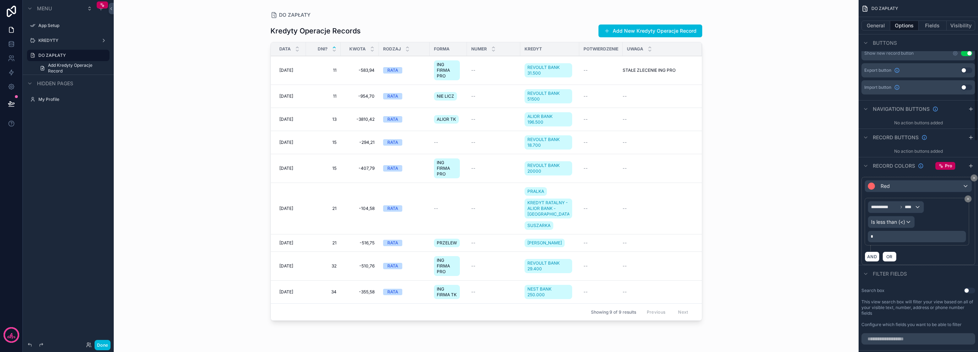
scroll to position [284, 0]
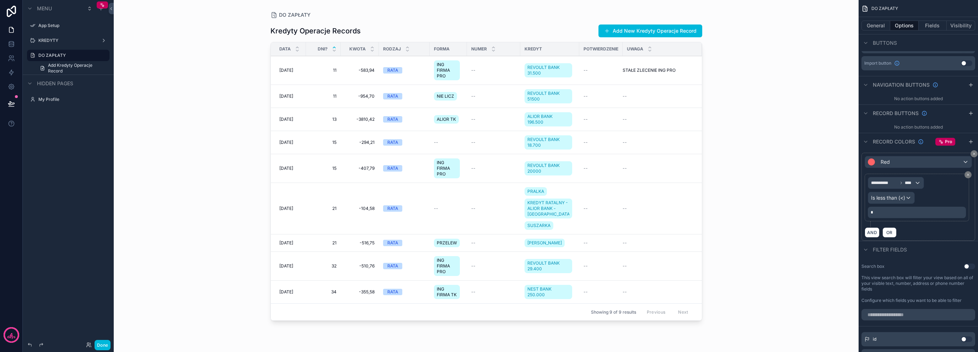
click at [969, 141] on icon "scrollable content" at bounding box center [971, 142] width 6 height 6
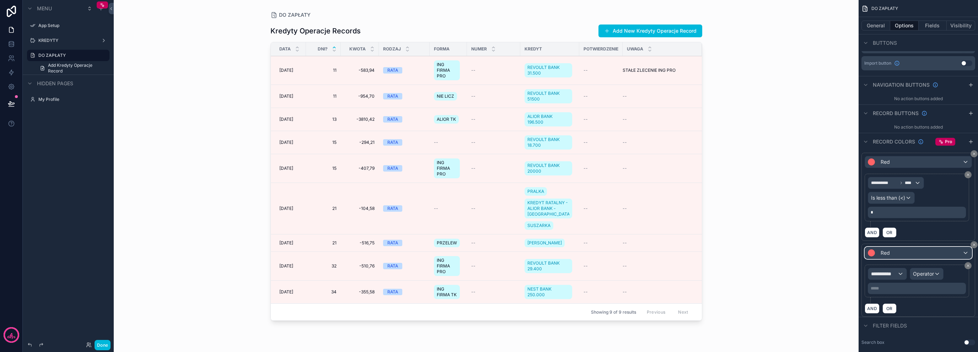
click at [887, 253] on span "Red" at bounding box center [884, 252] width 9 height 7
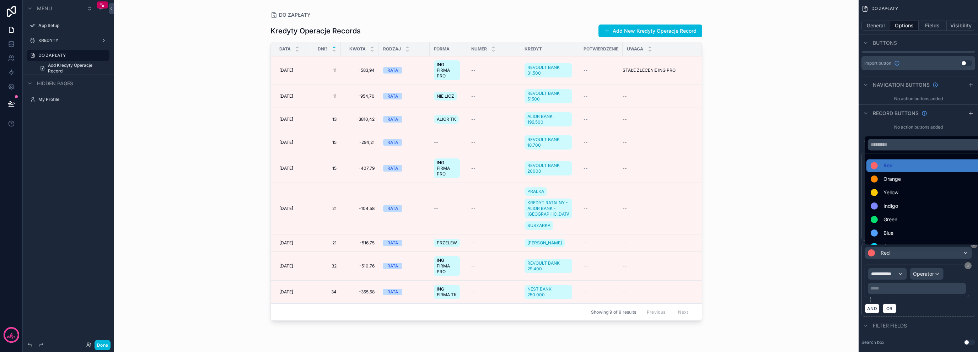
click at [898, 231] on div "Blue" at bounding box center [926, 233] width 112 height 9
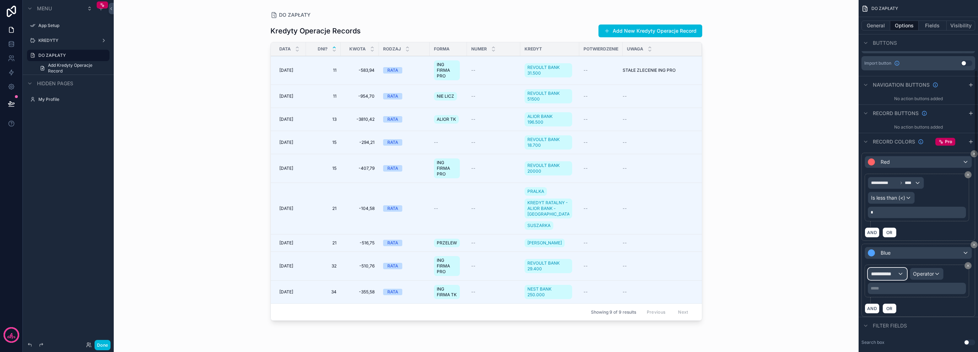
click at [892, 275] on span "**********" at bounding box center [884, 273] width 26 height 7
click at [952, 270] on div "scrollable content" at bounding box center [489, 176] width 978 height 352
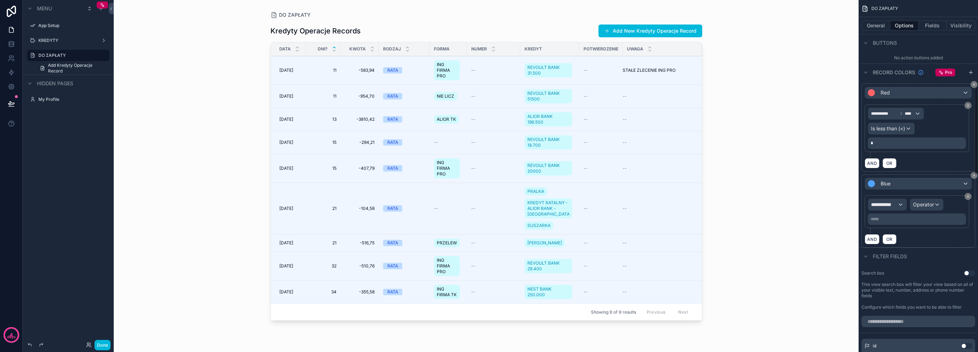
scroll to position [355, 0]
click at [896, 199] on span "**********" at bounding box center [884, 202] width 26 height 7
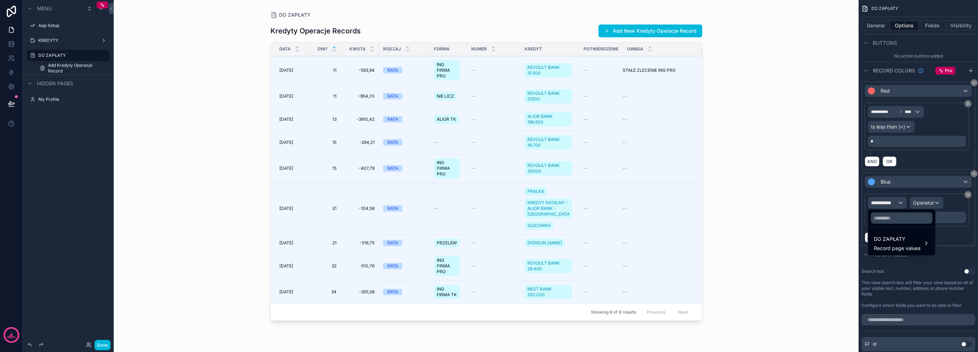
click at [897, 249] on span "Record page values" at bounding box center [897, 248] width 47 height 7
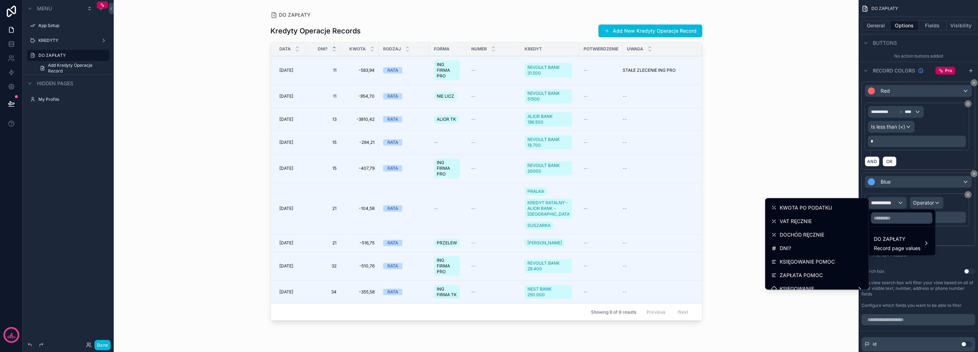
scroll to position [284, 0]
click at [810, 234] on div "DNI?" at bounding box center [817, 232] width 92 height 9
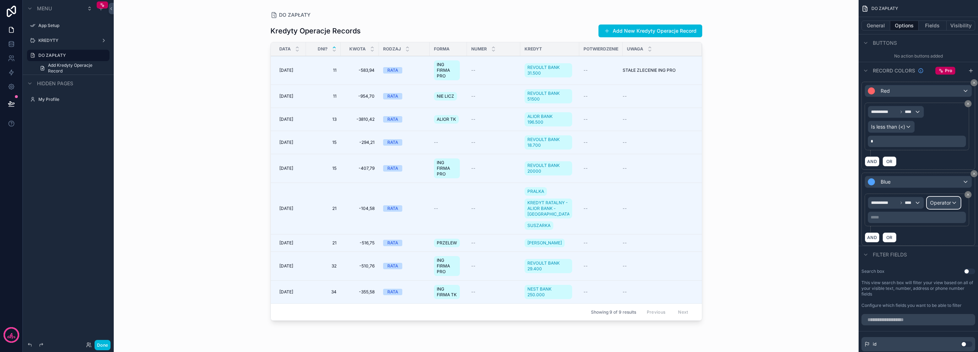
click at [939, 200] on span "Operator" at bounding box center [940, 203] width 21 height 6
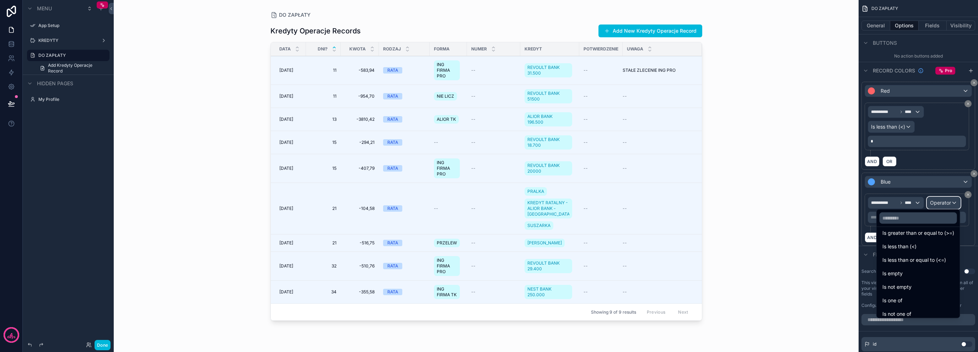
scroll to position [47, 0]
click at [946, 237] on div "Is greater than or equal to (>=)" at bounding box center [918, 232] width 80 height 13
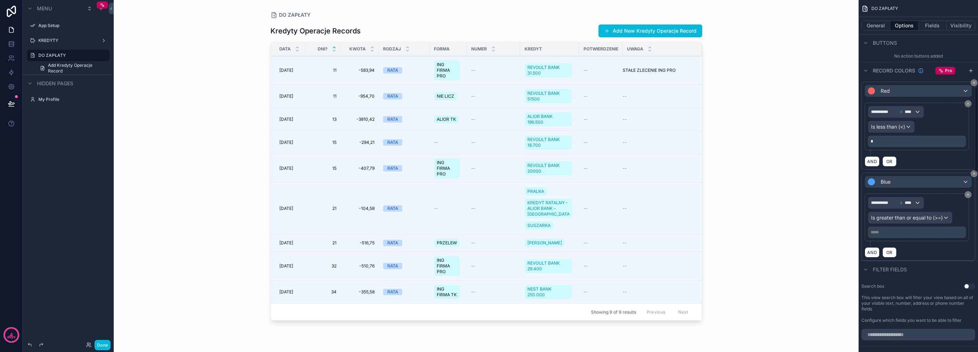
click at [897, 227] on div "***** ﻿" at bounding box center [917, 232] width 98 height 11
click at [898, 234] on div "***** ﻿" at bounding box center [917, 232] width 98 height 11
click at [902, 231] on p "***** ﻿" at bounding box center [917, 233] width 94 height 6
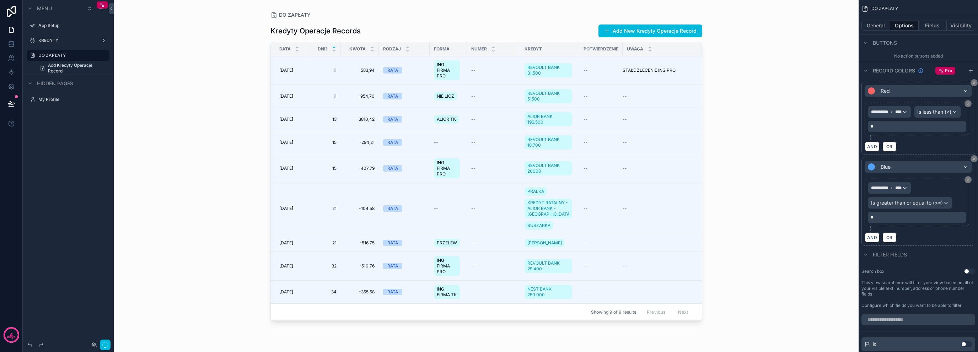
click at [916, 243] on div "AND OR" at bounding box center [917, 237] width 107 height 11
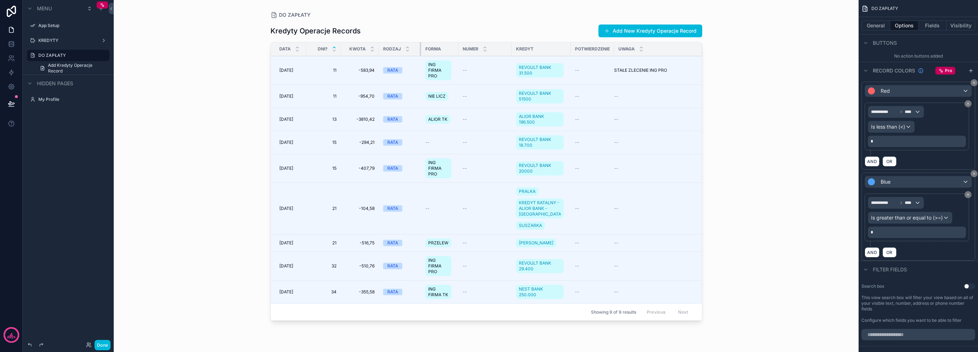
drag, startPoint x: 429, startPoint y: 47, endPoint x: 420, endPoint y: 48, distance: 8.6
click at [420, 48] on div "scrollable content" at bounding box center [421, 49] width 3 height 14
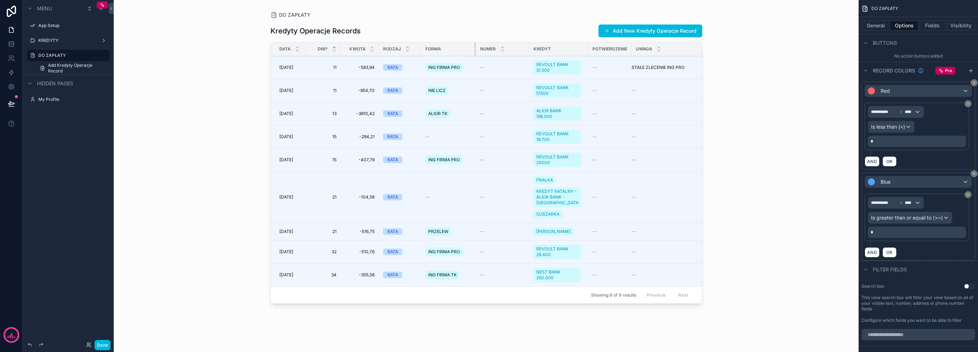
drag, startPoint x: 456, startPoint y: 50, endPoint x: 479, endPoint y: 51, distance: 22.8
click at [479, 51] on tr "DATA DNI? KWOTA RODZAJ FORMA NUMER KREDYT POTWIERDZENIE Uwaga" at bounding box center [486, 49] width 431 height 14
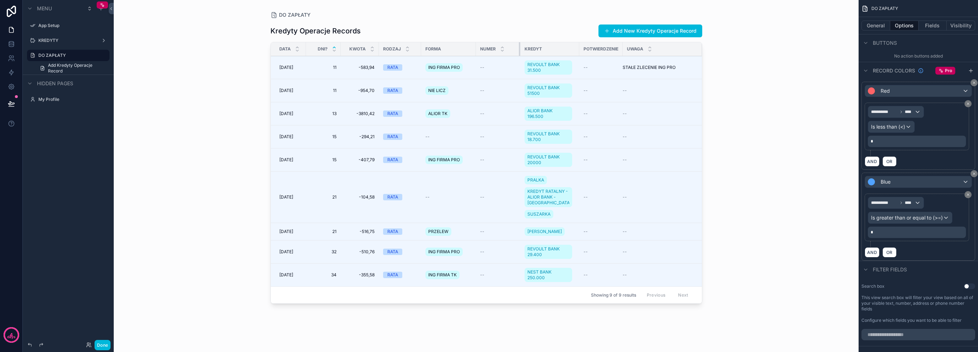
drag, startPoint x: 528, startPoint y: 50, endPoint x: 519, endPoint y: 52, distance: 9.1
click at [519, 52] on div "scrollable content" at bounding box center [520, 49] width 3 height 14
click at [932, 27] on button "Fields" at bounding box center [932, 26] width 28 height 10
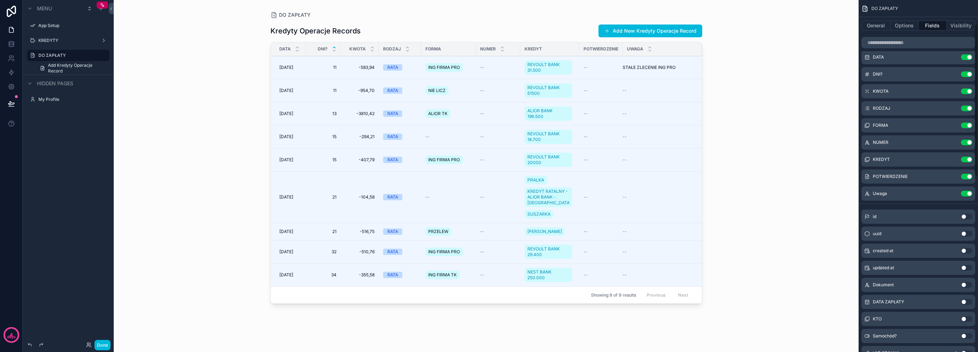
scroll to position [0, 0]
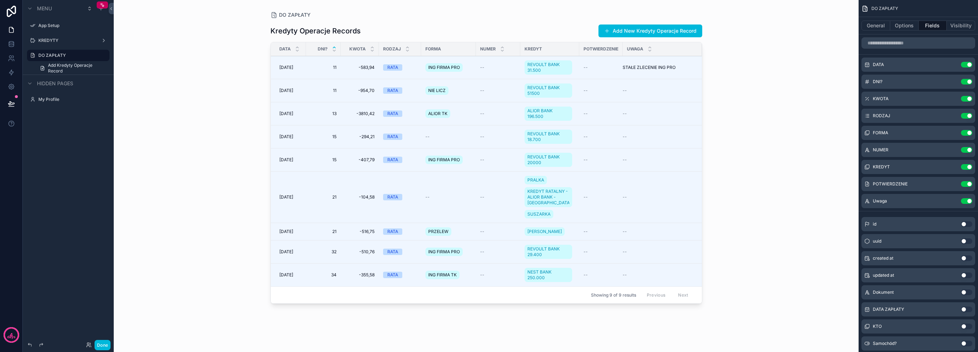
click at [964, 149] on button "Use setting" at bounding box center [966, 150] width 11 height 6
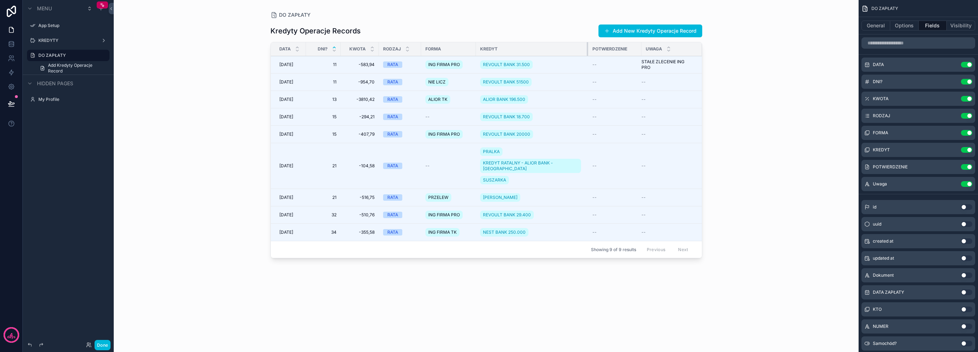
drag, startPoint x: 519, startPoint y: 49, endPoint x: 587, endPoint y: 47, distance: 67.9
click at [587, 47] on div "scrollable content" at bounding box center [588, 49] width 3 height 14
click at [509, 81] on span "REVOULT BANK 51500" at bounding box center [506, 82] width 46 height 6
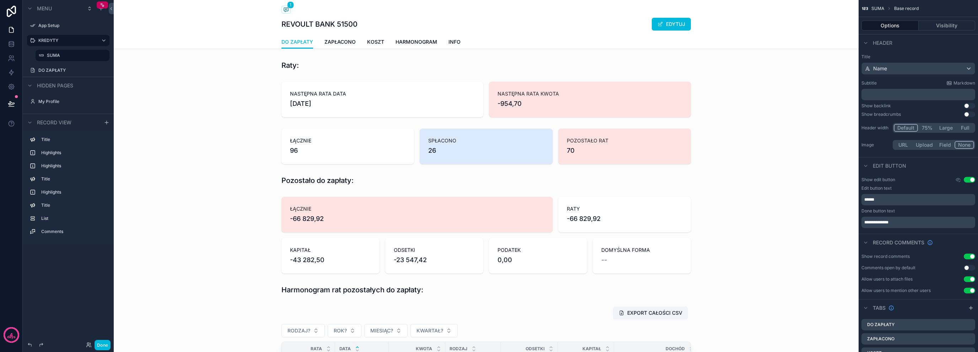
click at [58, 68] on label "DO ZAPŁATY" at bounding box center [71, 71] width 67 height 6
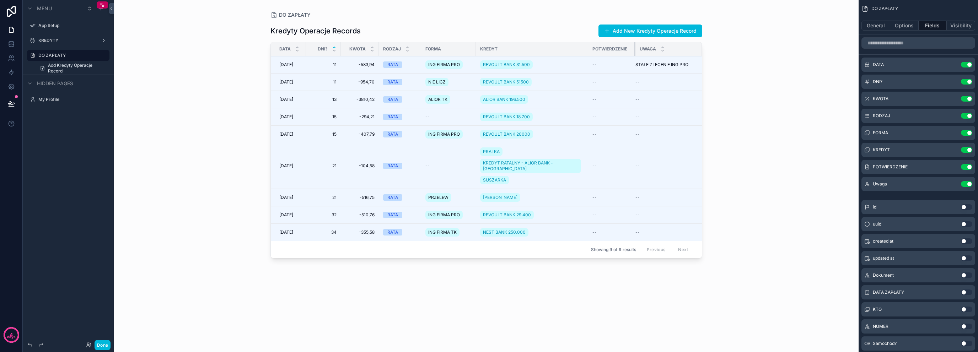
drag, startPoint x: 641, startPoint y: 50, endPoint x: 635, endPoint y: 52, distance: 6.2
click at [635, 52] on div "scrollable content" at bounding box center [635, 49] width 3 height 14
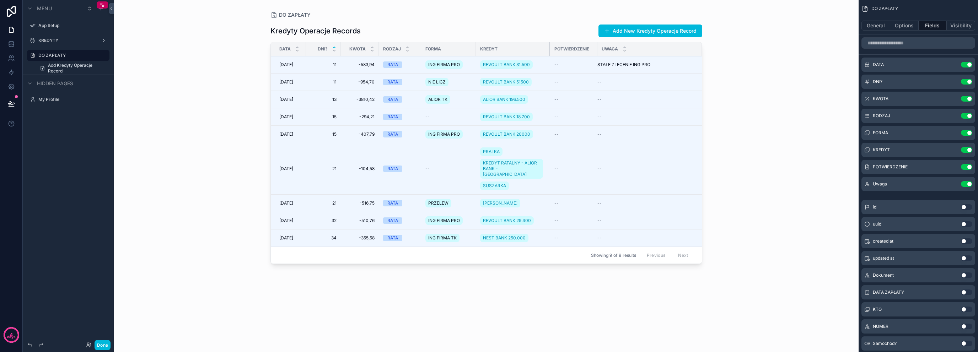
drag, startPoint x: 586, startPoint y: 49, endPoint x: 548, endPoint y: 55, distance: 38.4
click at [549, 55] on div "scrollable content" at bounding box center [550, 49] width 3 height 14
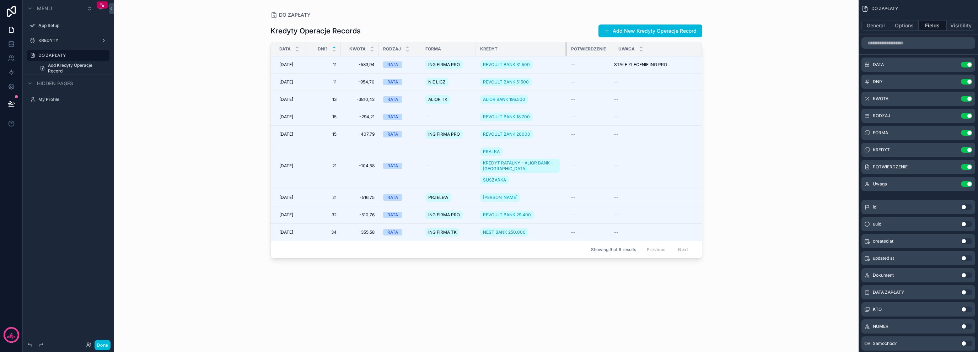
drag, startPoint x: 549, startPoint y: 49, endPoint x: 567, endPoint y: 48, distance: 18.5
click at [567, 48] on div "scrollable content" at bounding box center [566, 49] width 3 height 14
drag, startPoint x: 567, startPoint y: 48, endPoint x: 575, endPoint y: 48, distance: 7.5
click at [570, 48] on div "scrollable content" at bounding box center [568, 49] width 3 height 14
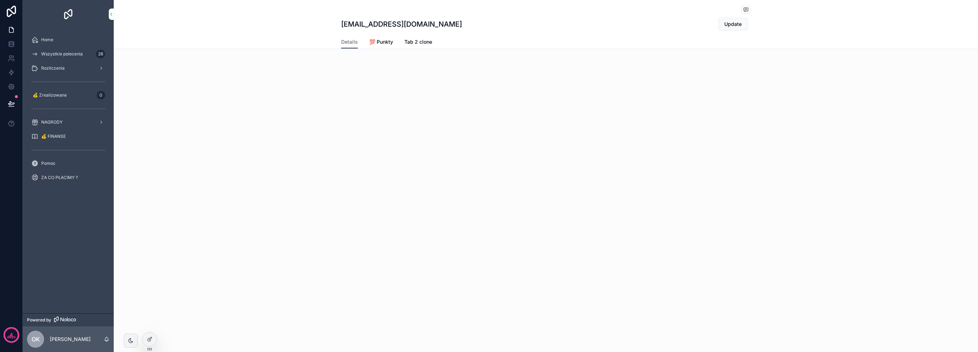
click at [15, 12] on icon at bounding box center [11, 11] width 9 height 11
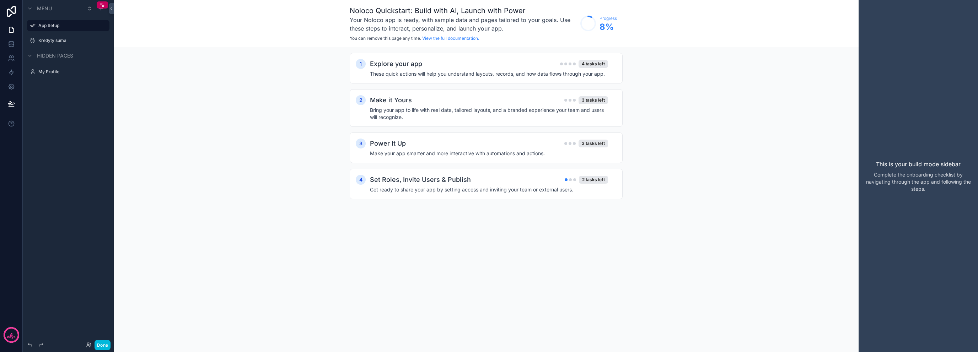
click at [72, 42] on label "Kredyty suma" at bounding box center [71, 41] width 67 height 6
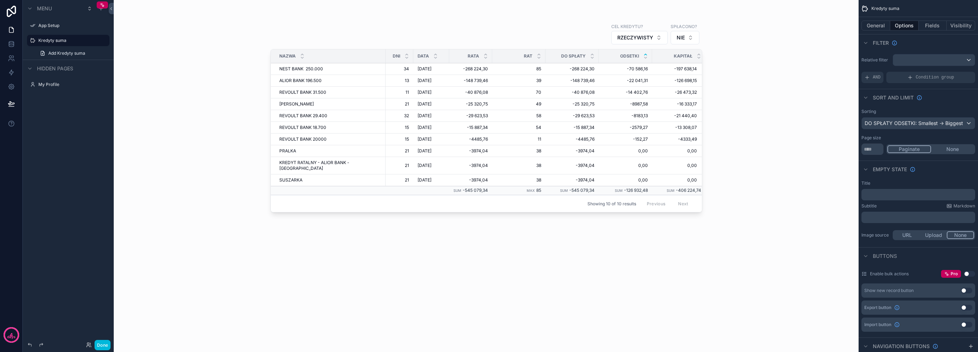
click at [475, 82] on div "scrollable content" at bounding box center [486, 172] width 454 height 344
click at [933, 28] on button "Fields" at bounding box center [932, 26] width 28 height 10
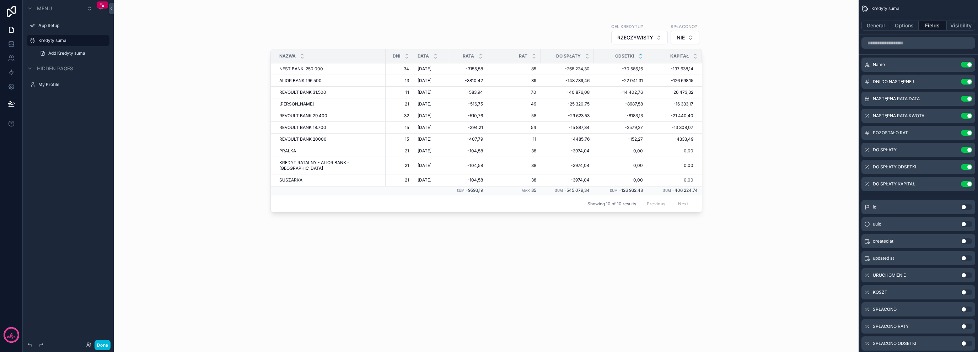
click at [690, 32] on button "NIE" at bounding box center [684, 38] width 29 height 14
click at [666, 81] on div "TAK" at bounding box center [684, 77] width 99 height 11
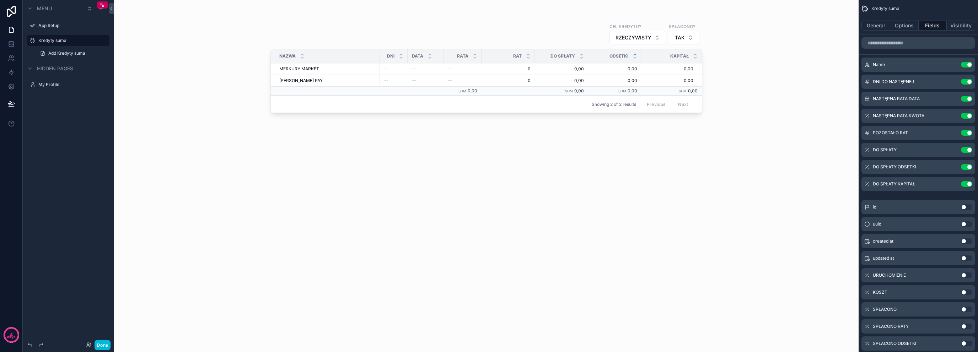
click at [534, 66] on td "0 0" at bounding box center [507, 69] width 53 height 12
click at [578, 70] on span "0,00" at bounding box center [561, 69] width 45 height 6
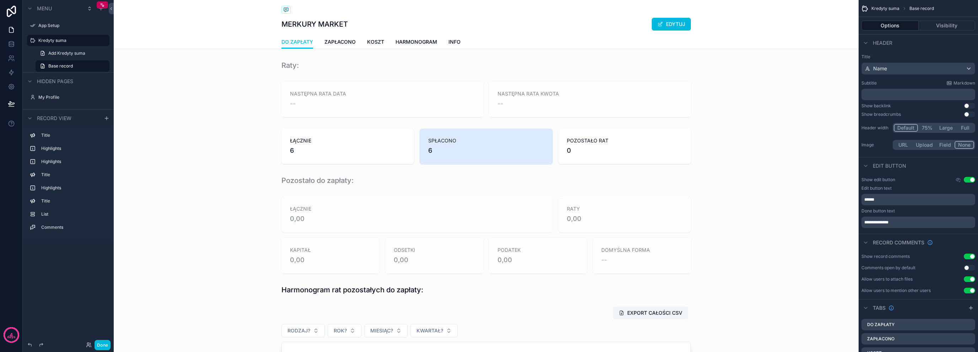
click at [339, 39] on span "ZAPŁACONO" at bounding box center [339, 41] width 31 height 7
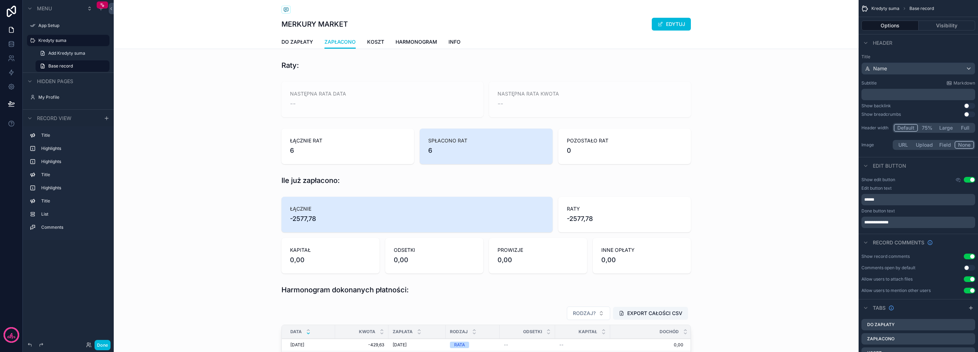
click at [377, 42] on span "KOSZT" at bounding box center [375, 41] width 17 height 7
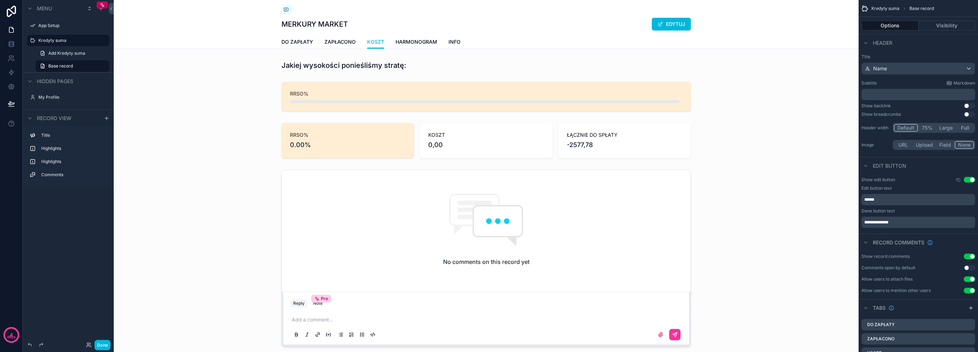
click at [293, 40] on span "DO ZAPŁATY" at bounding box center [297, 41] width 32 height 7
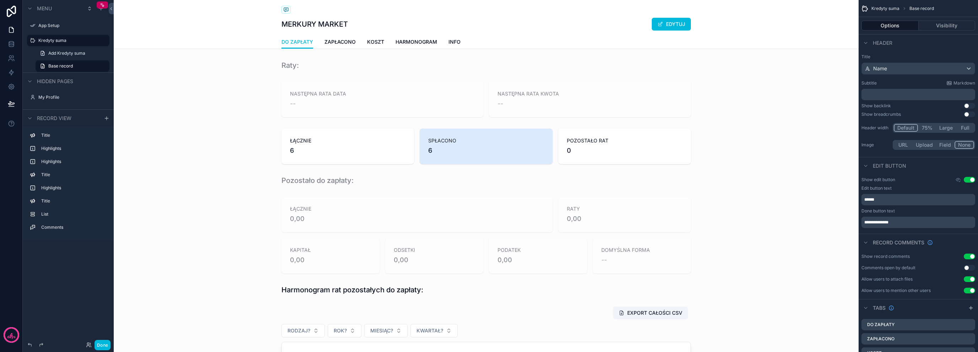
click at [412, 42] on span "HARMONOGRAM" at bounding box center [416, 41] width 42 height 7
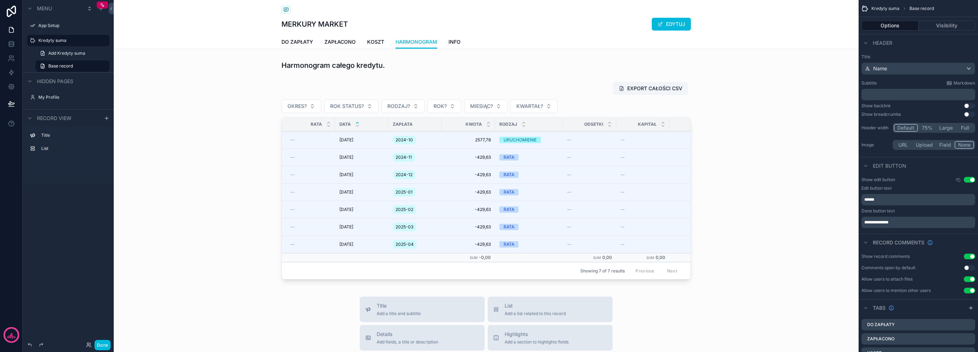
click at [289, 44] on span "DO ZAPŁATY" at bounding box center [297, 41] width 32 height 7
